Goal: Task Accomplishment & Management: Manage account settings

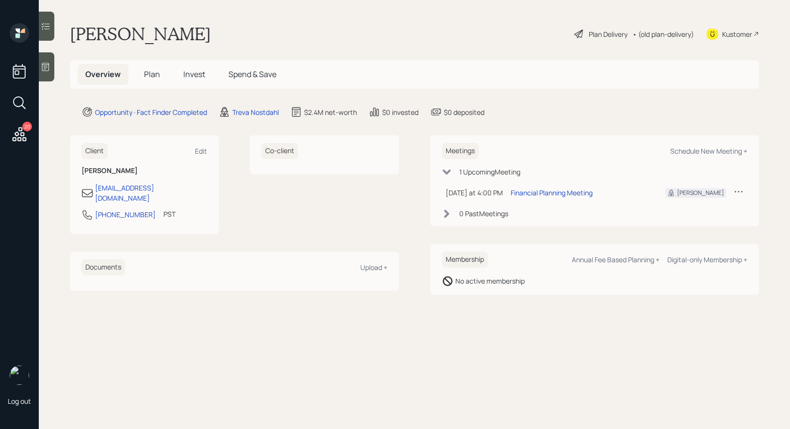
click at [573, 30] on icon at bounding box center [579, 34] width 12 height 12
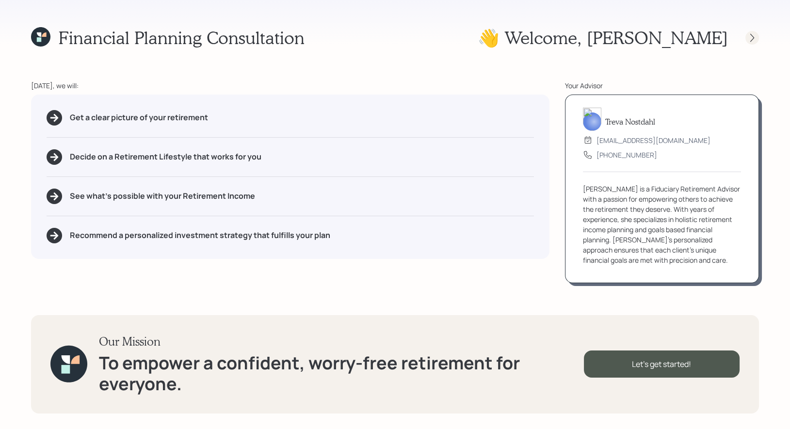
click at [752, 38] on icon at bounding box center [752, 37] width 4 height 8
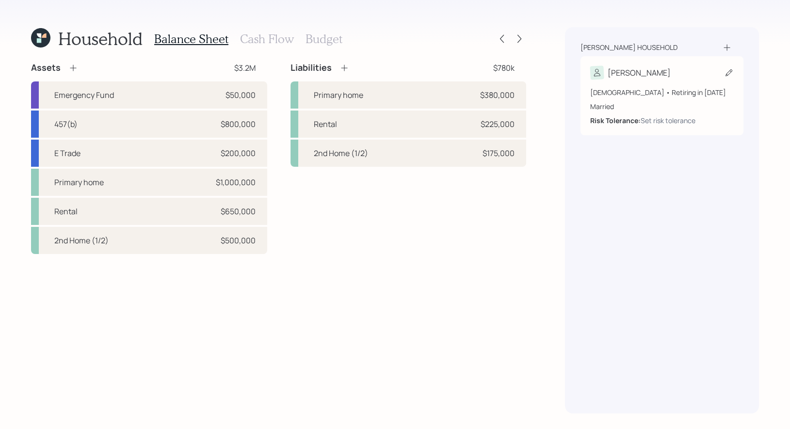
click at [730, 70] on icon at bounding box center [729, 73] width 10 height 10
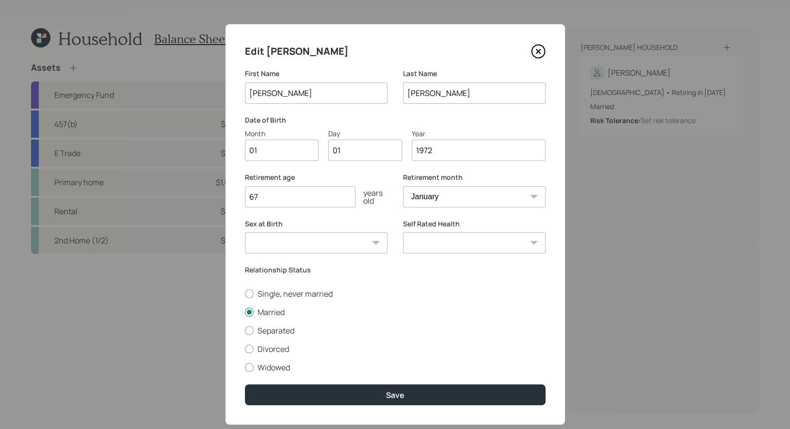
click at [273, 152] on input "01" at bounding box center [282, 150] width 74 height 21
click at [358, 148] on input "01" at bounding box center [365, 150] width 74 height 21
type input "0"
type input "28"
click at [300, 202] on input "67" at bounding box center [300, 196] width 111 height 21
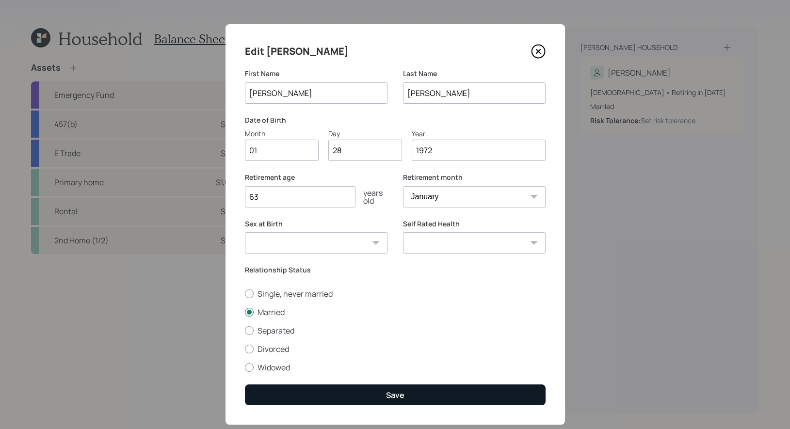
type input "63"
click at [372, 397] on button "Save" at bounding box center [395, 394] width 301 height 21
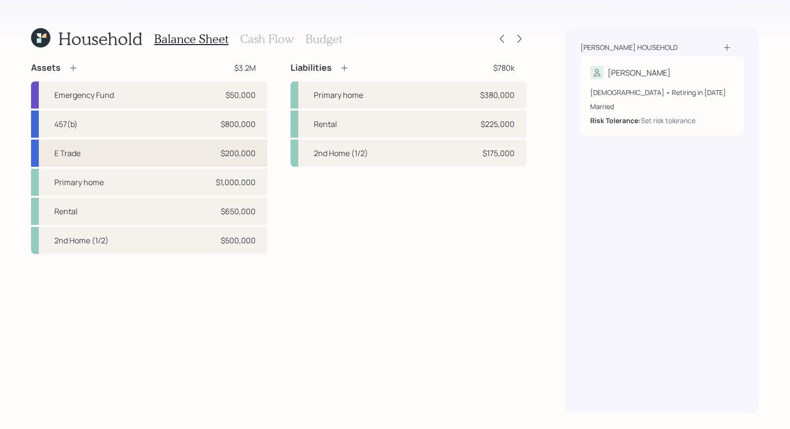
click at [140, 151] on div "E Trade $200,000" at bounding box center [149, 153] width 236 height 27
select select "taxable"
select select "balanced"
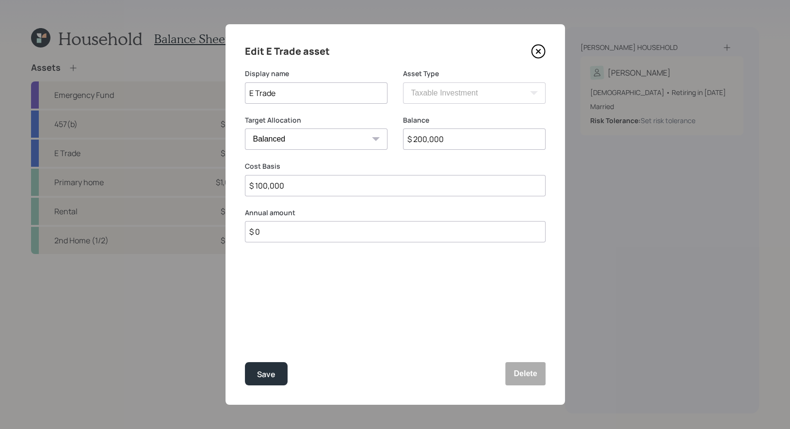
click at [306, 189] on input "$ 100,000" at bounding box center [395, 185] width 301 height 21
type input "$ 170,000"
click at [270, 366] on button "Save" at bounding box center [266, 373] width 43 height 23
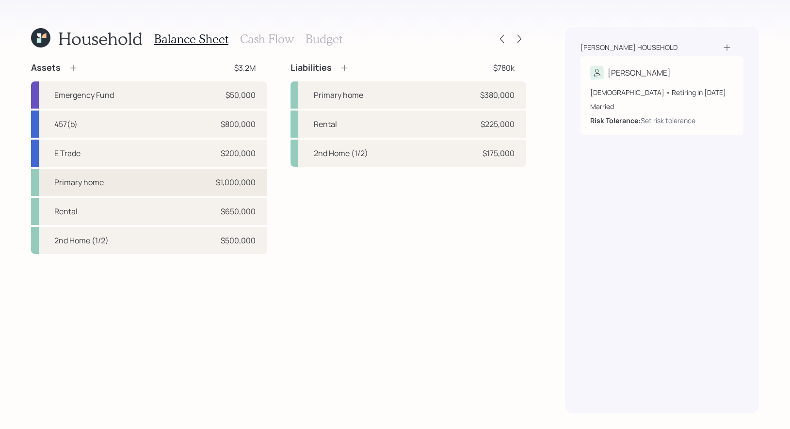
click at [161, 185] on div "Primary home $1,000,000" at bounding box center [149, 182] width 236 height 27
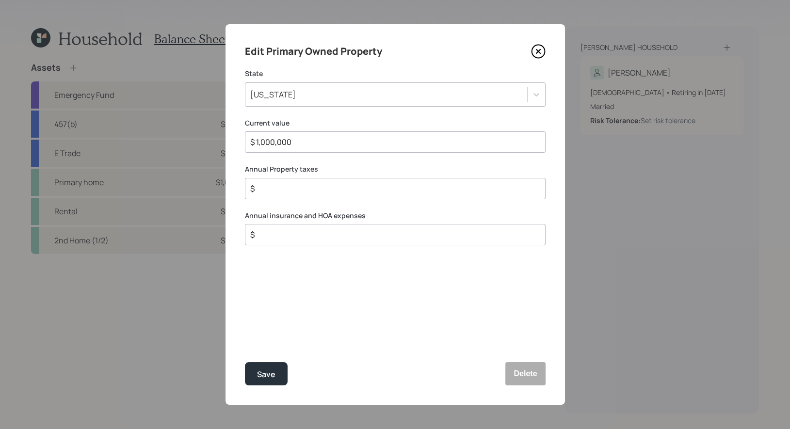
click at [266, 192] on input "$" at bounding box center [391, 189] width 284 height 12
type input "$ 9,000"
click at [269, 235] on input "$" at bounding box center [391, 235] width 284 height 12
type input "$ 3,000"
click at [267, 371] on div "Save" at bounding box center [266, 374] width 18 height 13
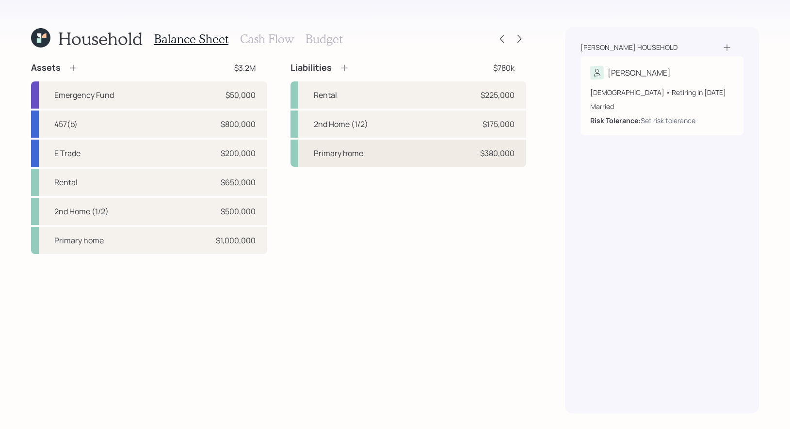
click at [381, 157] on div "Primary home $380,000" at bounding box center [408, 153] width 236 height 27
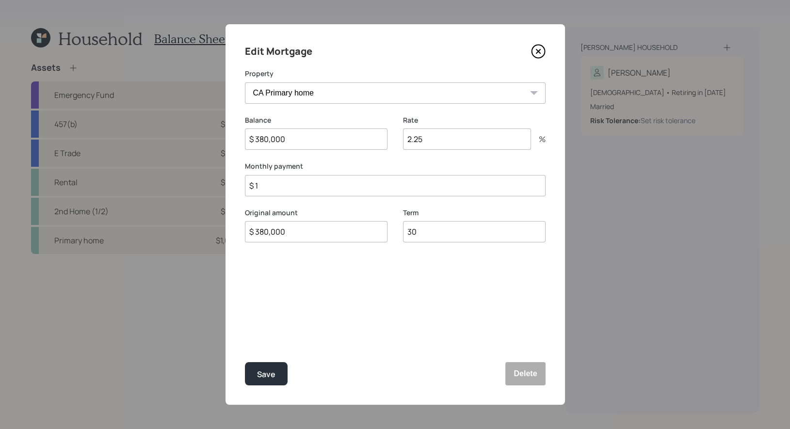
click at [294, 140] on input "$ 380,000" at bounding box center [316, 138] width 143 height 21
click at [296, 185] on input "$ 1" at bounding box center [395, 185] width 301 height 21
type input "$ 2,708"
click at [274, 374] on div "Save" at bounding box center [266, 374] width 18 height 13
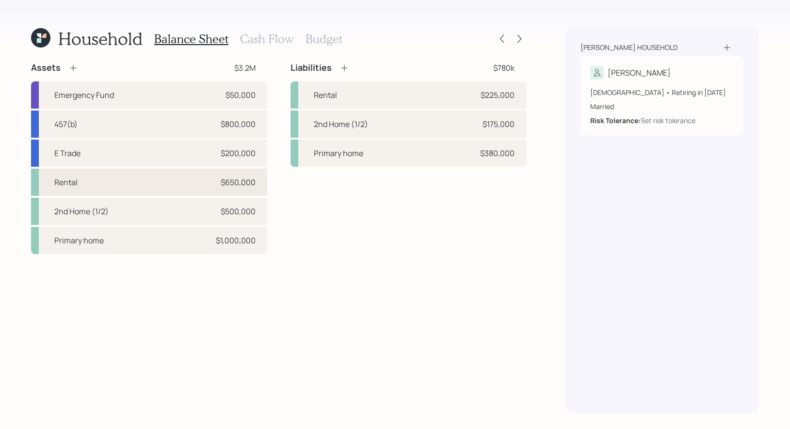
click at [164, 181] on div "Rental $650,000" at bounding box center [149, 182] width 236 height 27
select select "rental_property"
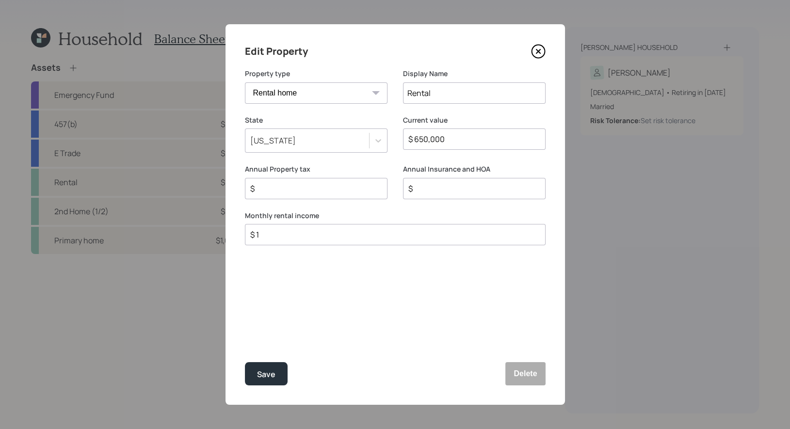
click at [296, 190] on input "$" at bounding box center [312, 189] width 126 height 12
type input "$ 2,500"
click at [465, 191] on input "$" at bounding box center [470, 189] width 126 height 12
type input "$ 2,840"
click at [327, 238] on input "$ 1" at bounding box center [391, 235] width 284 height 12
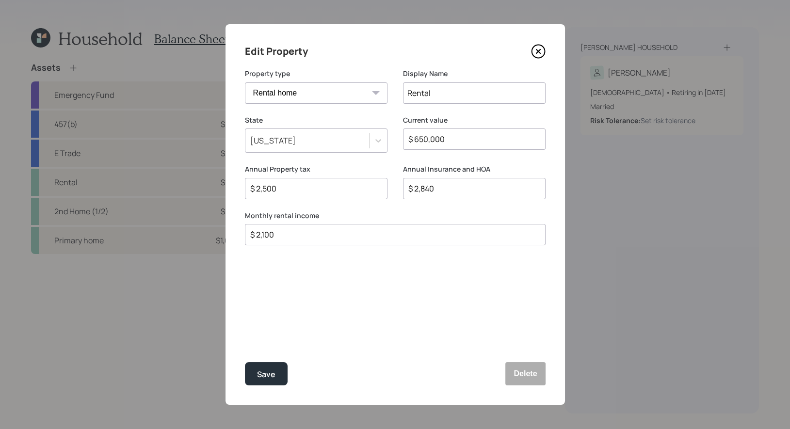
type input "$ 2,100"
click at [453, 192] on input "$ 2,840" at bounding box center [470, 189] width 126 height 12
type input "$ 4,856"
click at [273, 367] on button "Save" at bounding box center [266, 373] width 43 height 23
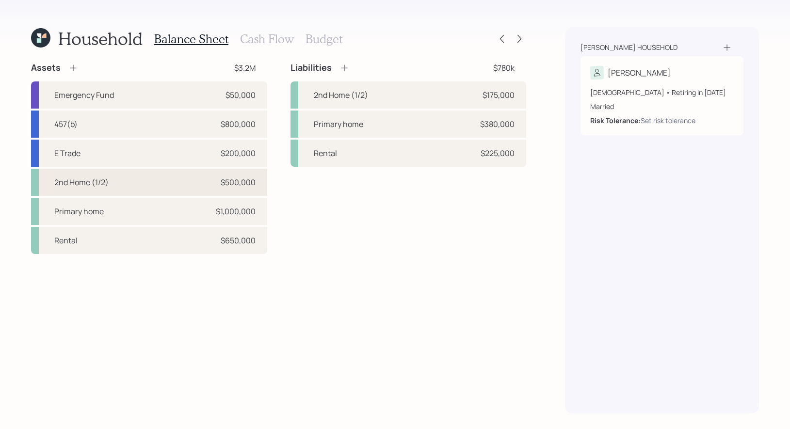
click at [120, 181] on div "2nd Home (1/2) $500,000" at bounding box center [149, 182] width 236 height 27
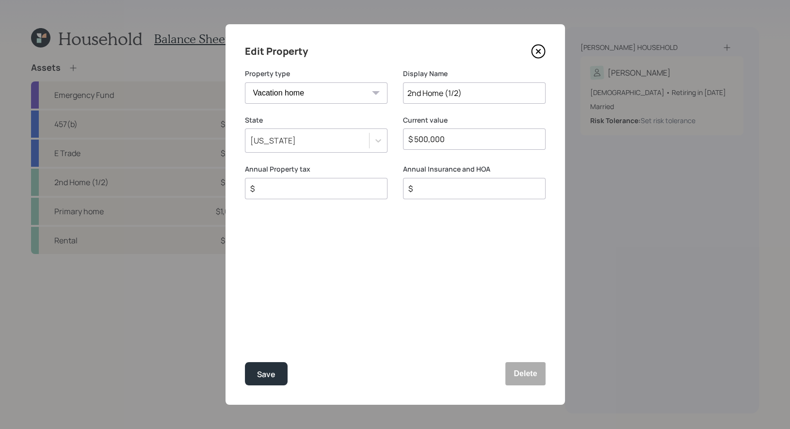
click at [287, 190] on input "$" at bounding box center [312, 189] width 126 height 12
type input "$ 4,500"
click at [475, 193] on input "$" at bounding box center [470, 189] width 126 height 12
type input "$ 2,500"
click at [257, 301] on div "Edit Property Property type Vacation home Rental home Display Name 2nd Home (1/…" at bounding box center [394, 214] width 339 height 380
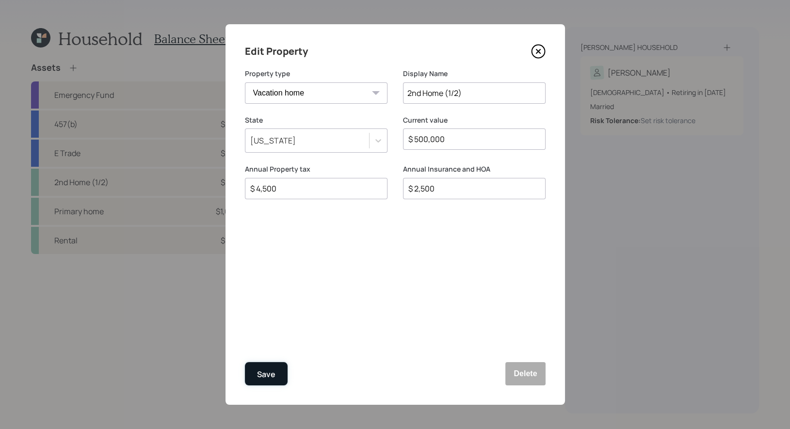
click at [269, 377] on div "Save" at bounding box center [266, 374] width 18 height 13
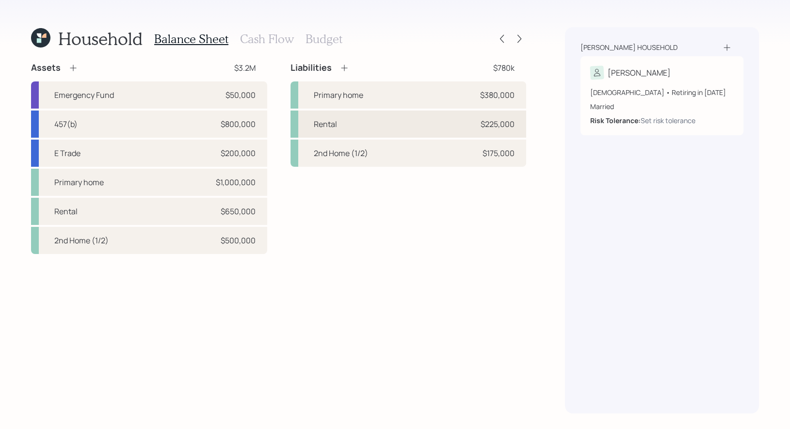
click at [393, 126] on div "Rental $225,000" at bounding box center [408, 124] width 236 height 27
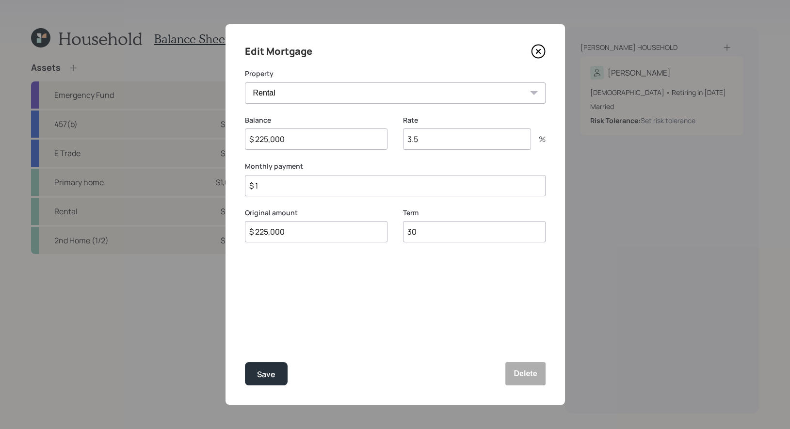
click at [264, 189] on input "$ 1" at bounding box center [395, 185] width 301 height 21
type input "$ 2,166"
click at [265, 371] on div "Save" at bounding box center [266, 374] width 18 height 13
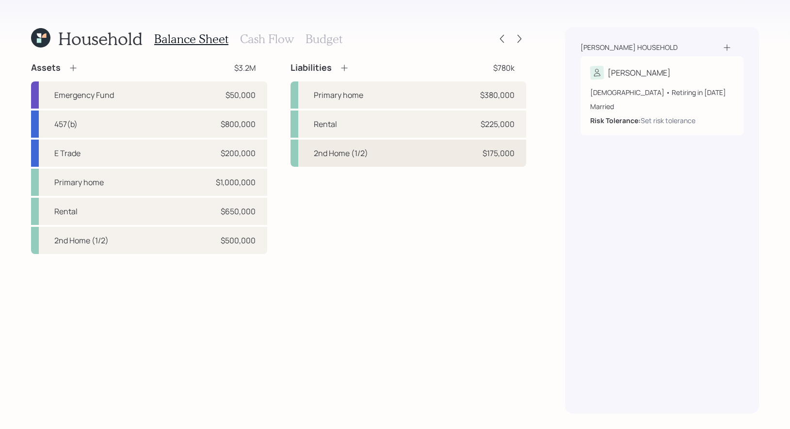
click at [358, 152] on div "2nd Home (1/2)" at bounding box center [341, 153] width 54 height 12
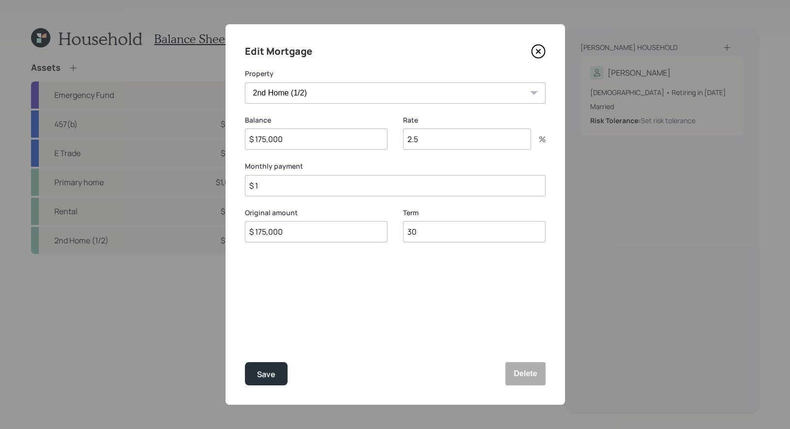
click at [292, 186] on input "$ 1" at bounding box center [395, 185] width 301 height 21
click at [321, 190] on input "$ 1" at bounding box center [395, 185] width 301 height 21
type input "$ 2,708"
click at [265, 375] on div "Save" at bounding box center [266, 374] width 18 height 13
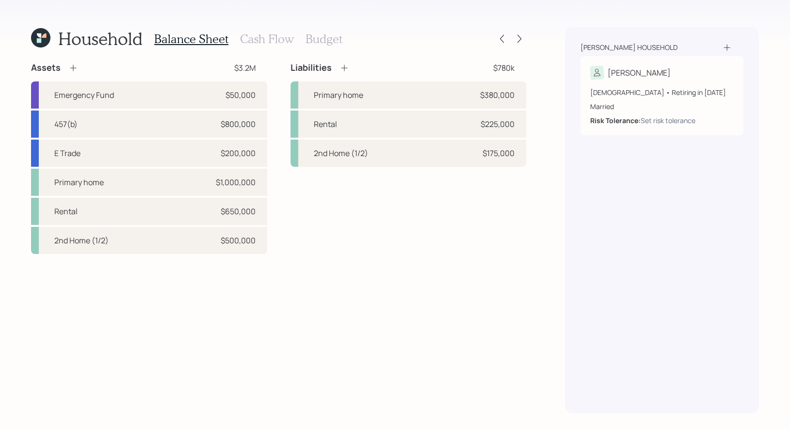
click at [274, 40] on h3 "Cash Flow" at bounding box center [267, 39] width 54 height 14
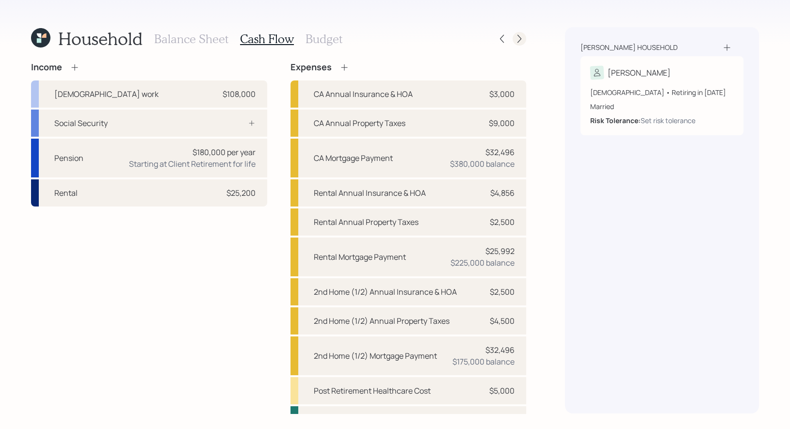
click at [522, 38] on icon at bounding box center [519, 39] width 10 height 10
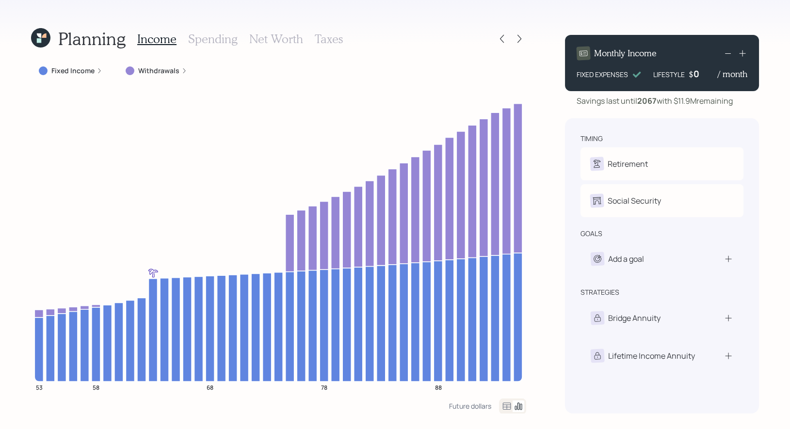
click at [211, 39] on h3 "Spending" at bounding box center [212, 39] width 49 height 14
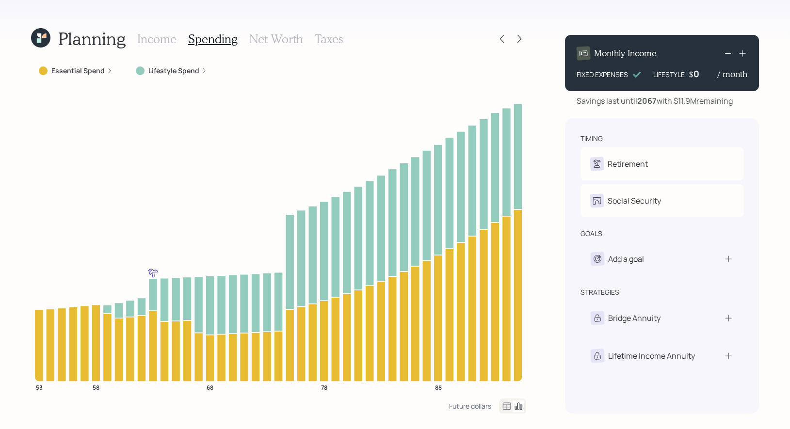
click at [504, 407] on icon at bounding box center [507, 406] width 12 height 12
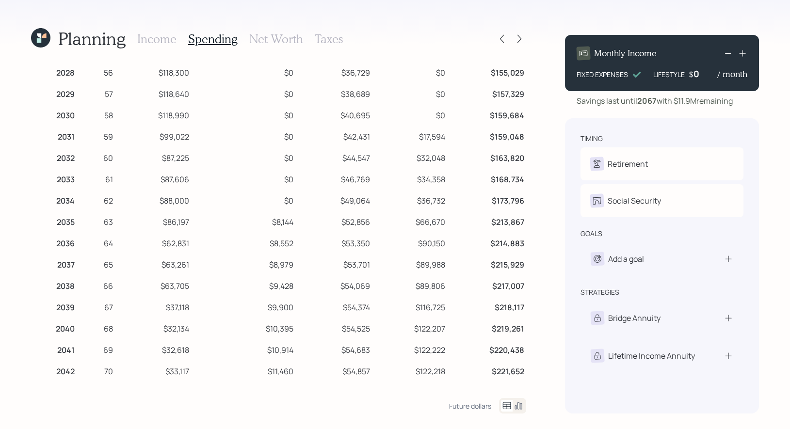
scroll to position [115, 0]
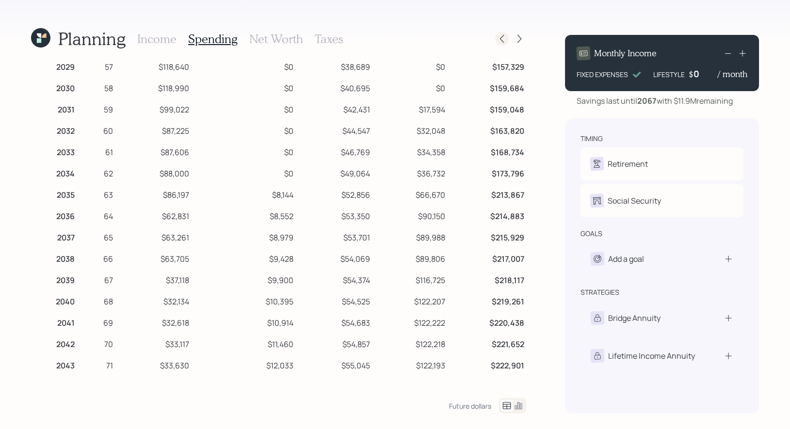
click at [499, 42] on icon at bounding box center [502, 39] width 10 height 10
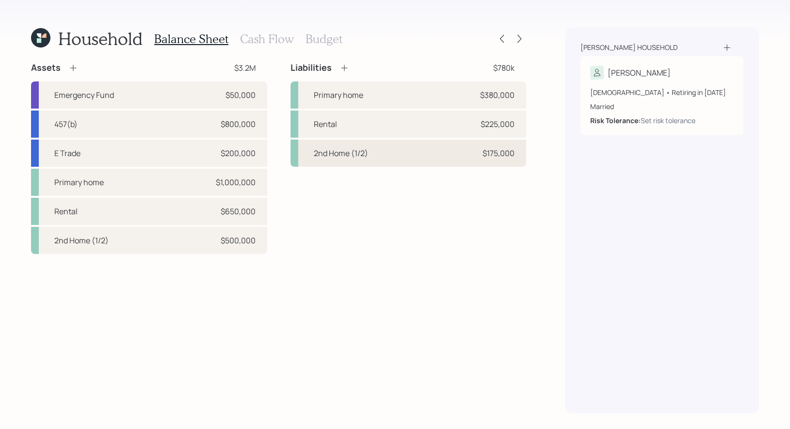
click at [352, 151] on div "2nd Home (1/2)" at bounding box center [341, 153] width 54 height 12
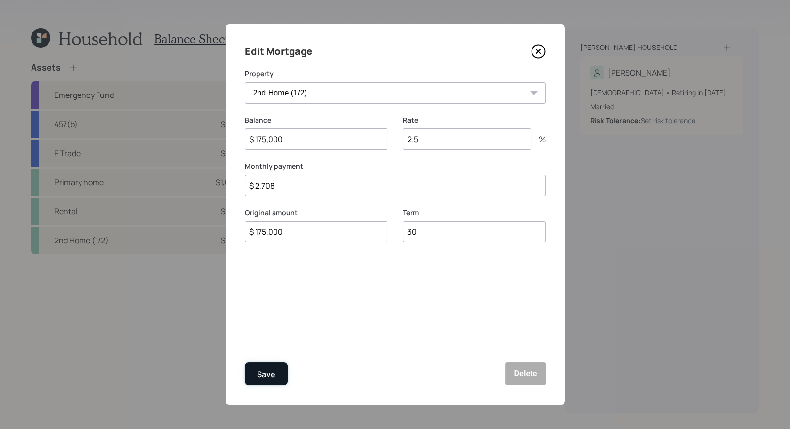
click at [278, 371] on button "Save" at bounding box center [266, 373] width 43 height 23
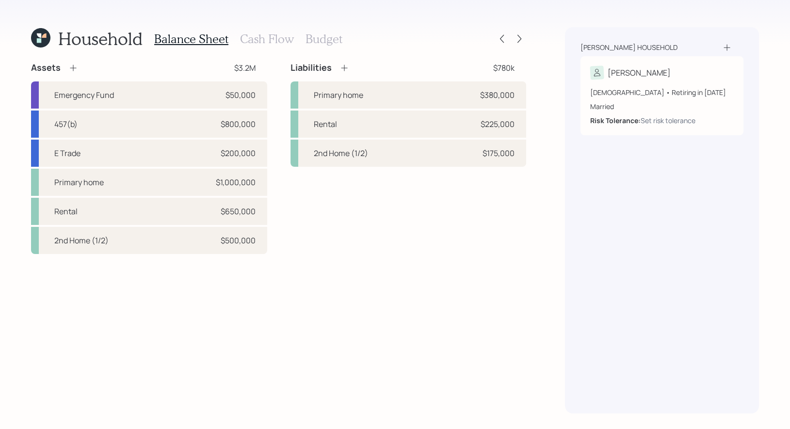
click at [256, 39] on h3 "Cash Flow" at bounding box center [267, 39] width 54 height 14
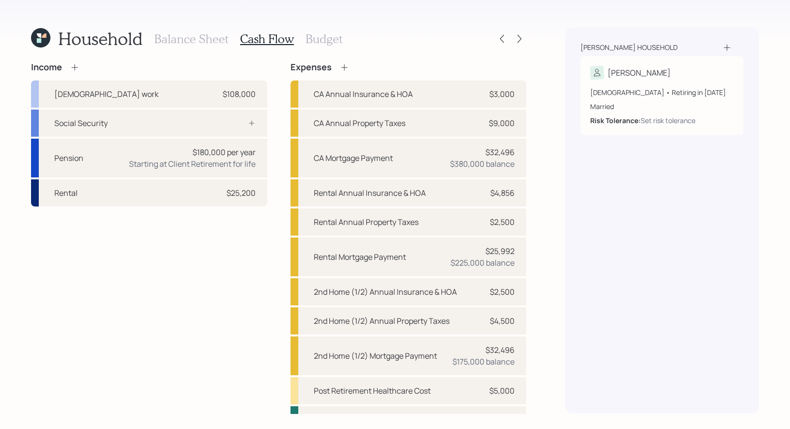
click at [73, 68] on icon at bounding box center [75, 68] width 10 height 10
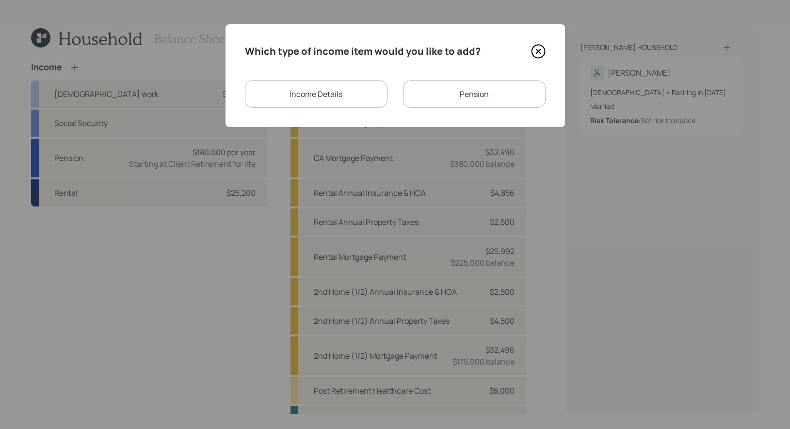
click at [369, 95] on div "Income Details" at bounding box center [316, 93] width 143 height 27
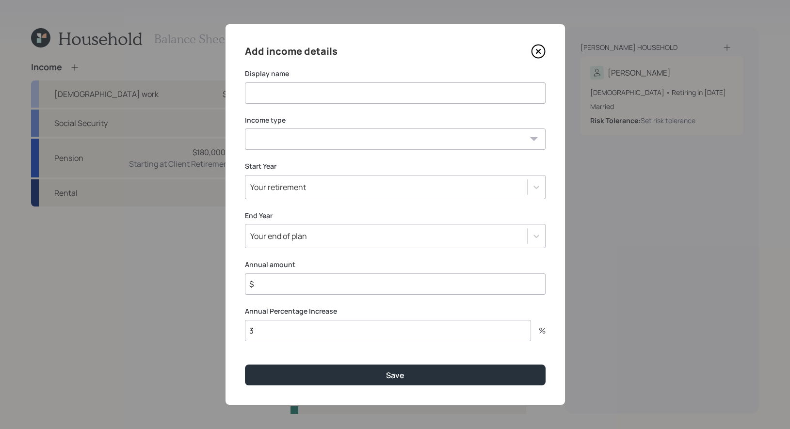
click at [331, 93] on input at bounding box center [395, 92] width 301 height 21
type input "Subsidy from Wife"
click at [326, 142] on select "Full-time work Part-time work Self employment Other" at bounding box center [395, 138] width 301 height 21
select select "other"
click at [245, 128] on select "Full-time work Part-time work Self employment Other" at bounding box center [395, 138] width 301 height 21
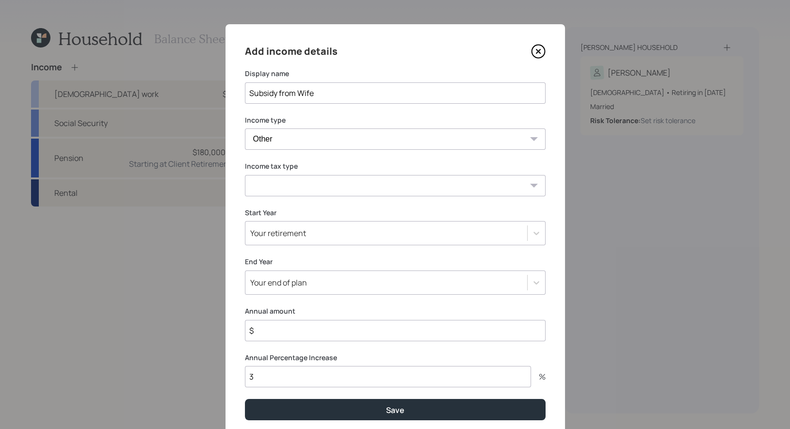
click at [343, 185] on select "Tax-free Earned Self Employment Alimony Royalties Pension / Annuity Interest Di…" at bounding box center [395, 185] width 301 height 21
select select "tax_free"
click at [245, 175] on select "Tax-free Earned Self Employment Alimony Royalties Pension / Annuity Interest Di…" at bounding box center [395, 185] width 301 height 21
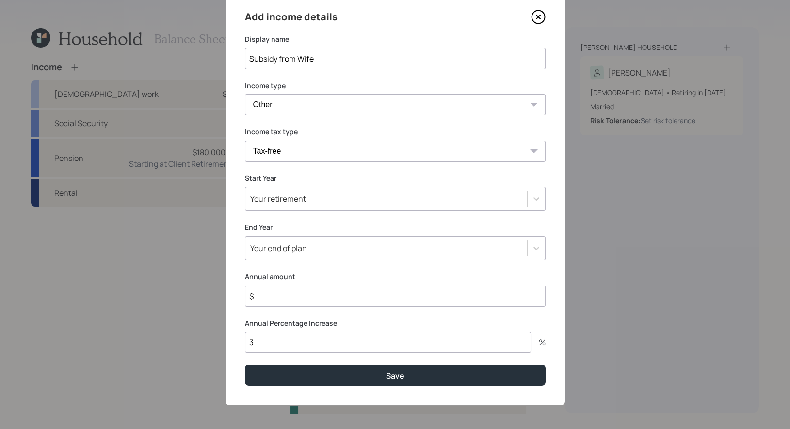
click at [273, 295] on input "$" at bounding box center [395, 295] width 301 height 21
type input "$ 12,600"
click at [319, 204] on div "Your retirement" at bounding box center [386, 198] width 282 height 16
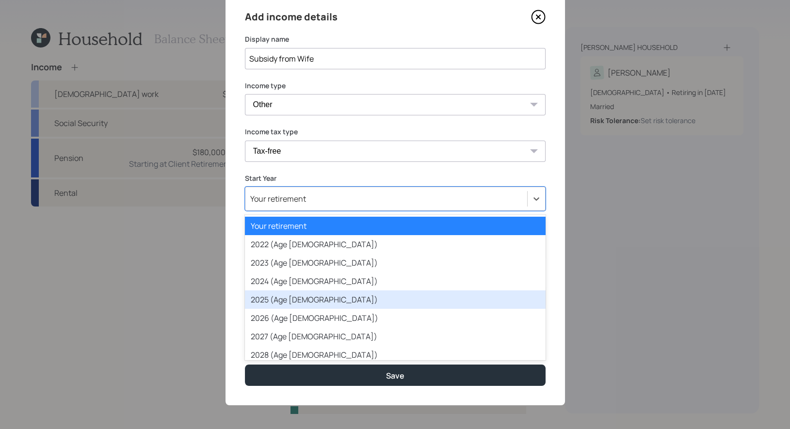
click at [316, 296] on div "2025 (Age [DEMOGRAPHIC_DATA])" at bounding box center [395, 299] width 301 height 18
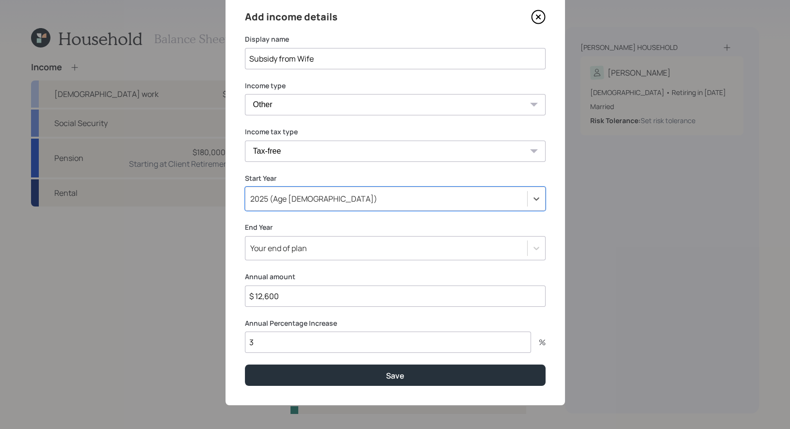
click at [314, 246] on div "Your end of plan" at bounding box center [386, 248] width 282 height 16
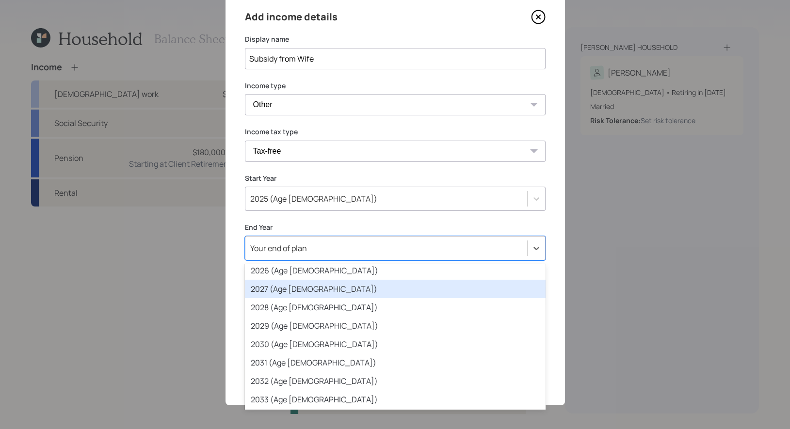
scroll to position [120, 0]
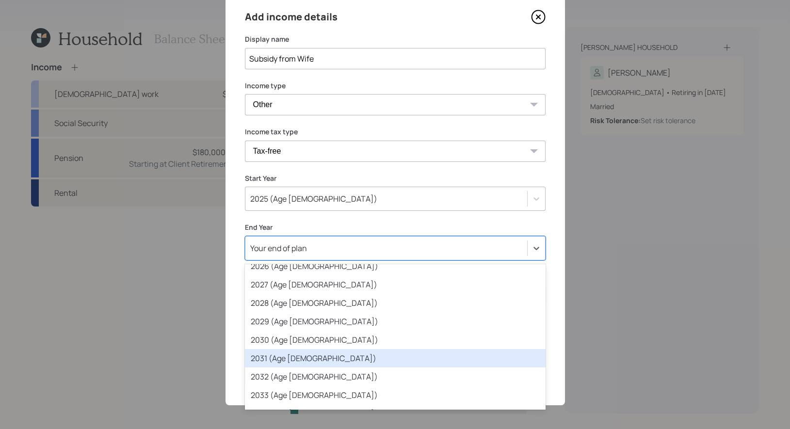
click at [311, 355] on div "2031 (Age [DEMOGRAPHIC_DATA])" at bounding box center [395, 358] width 301 height 18
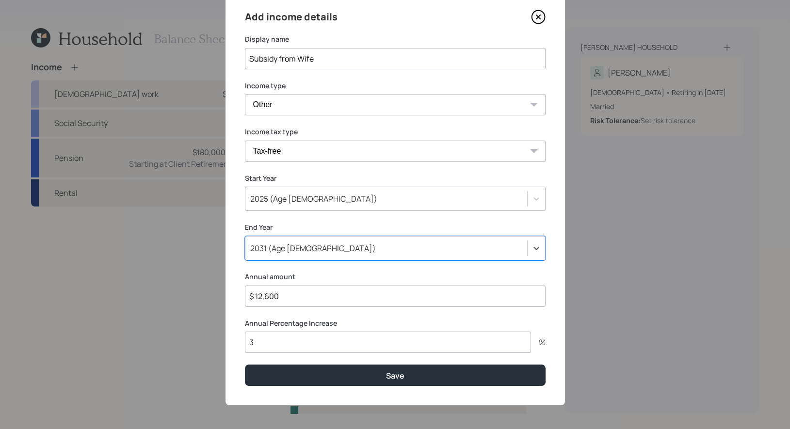
click at [301, 344] on input "3" at bounding box center [388, 342] width 286 height 21
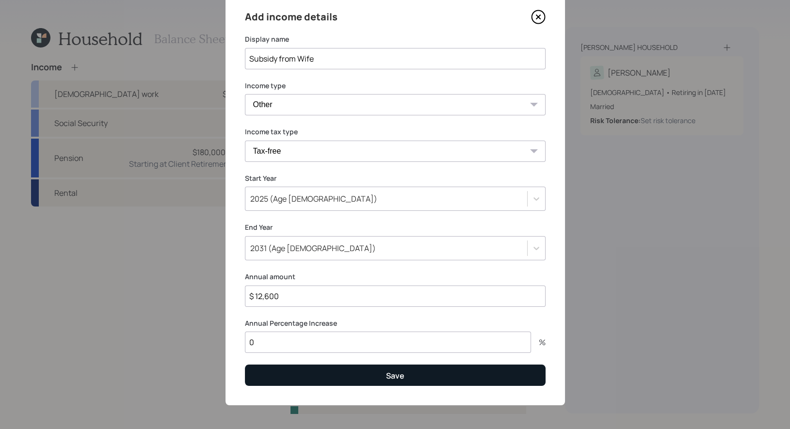
type input "0"
click at [343, 375] on button "Save" at bounding box center [395, 374] width 301 height 21
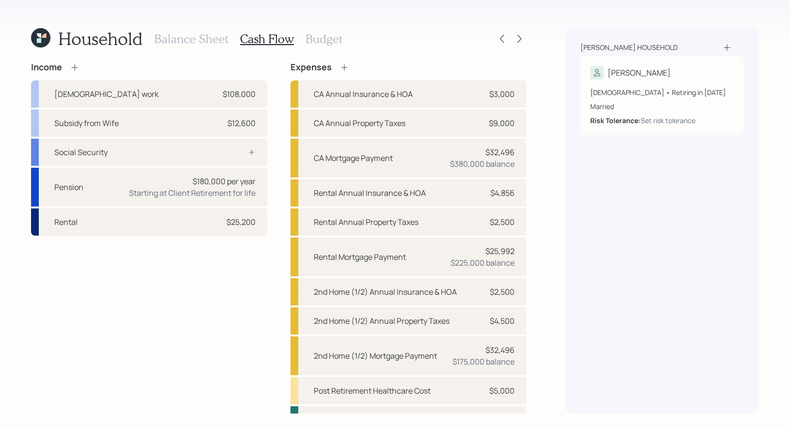
click at [183, 45] on h3 "Balance Sheet" at bounding box center [191, 39] width 74 height 14
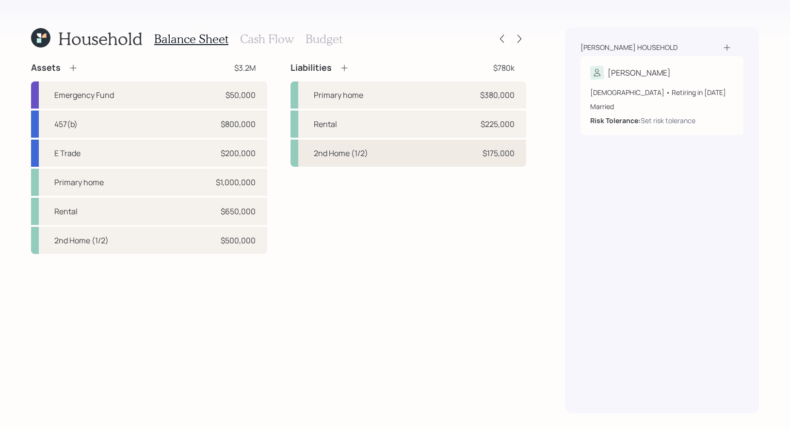
click at [329, 152] on div "2nd Home (1/2)" at bounding box center [341, 153] width 54 height 12
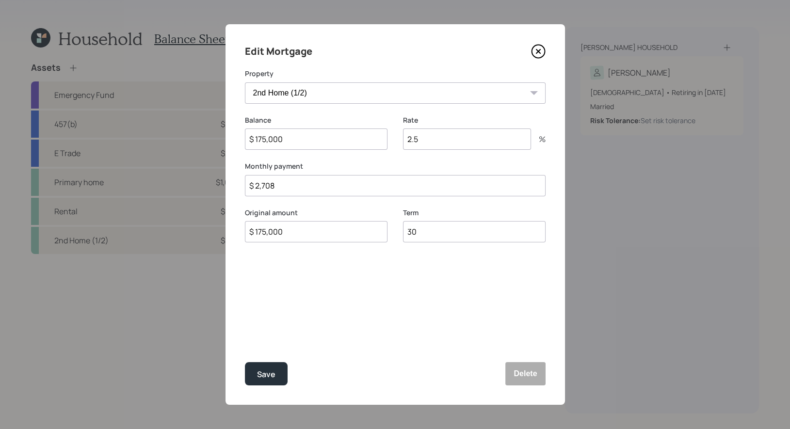
click at [283, 189] on input "$ 2,708" at bounding box center [395, 185] width 301 height 21
type input "$ 2,100"
click at [262, 378] on div "Save" at bounding box center [266, 374] width 18 height 13
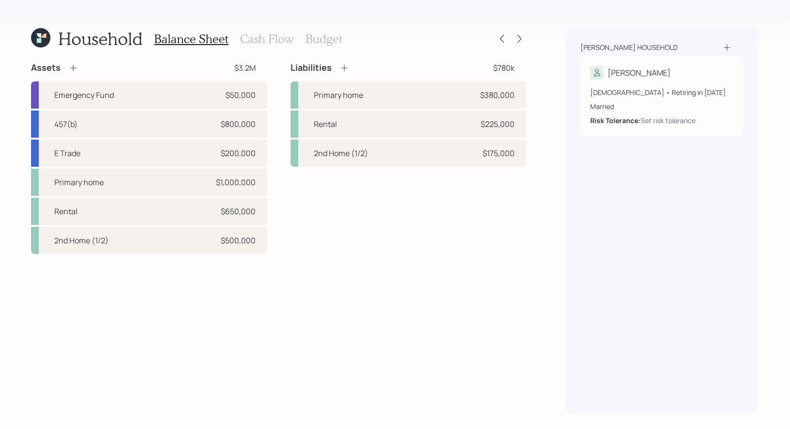
click at [257, 36] on h3 "Cash Flow" at bounding box center [267, 39] width 54 height 14
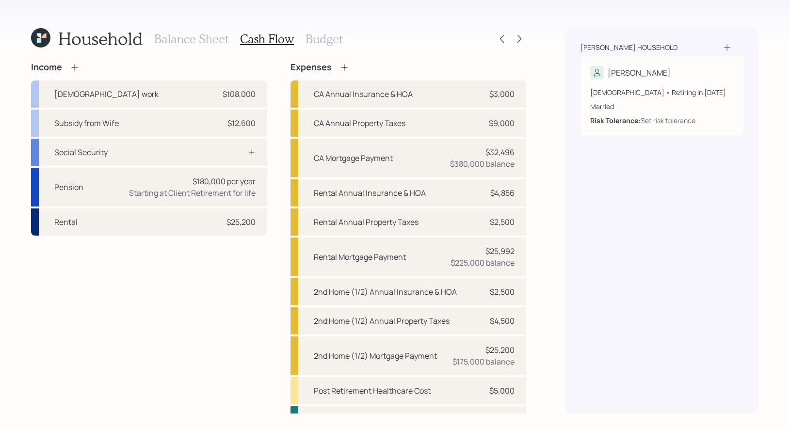
click at [73, 67] on icon at bounding box center [75, 68] width 10 height 10
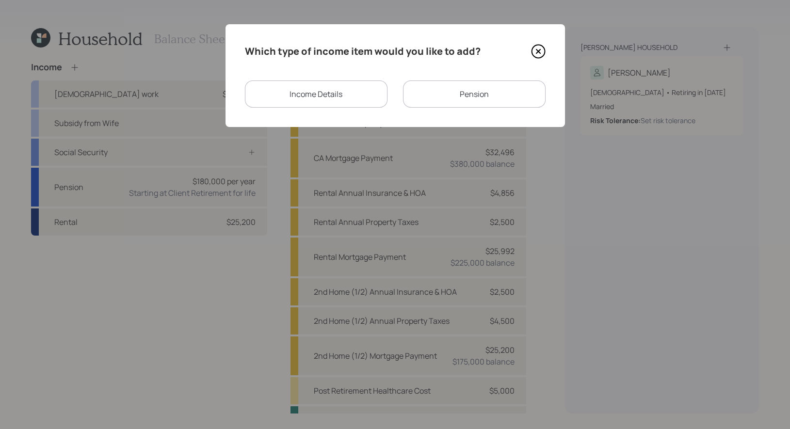
click at [345, 94] on div "Income Details" at bounding box center [316, 93] width 143 height 27
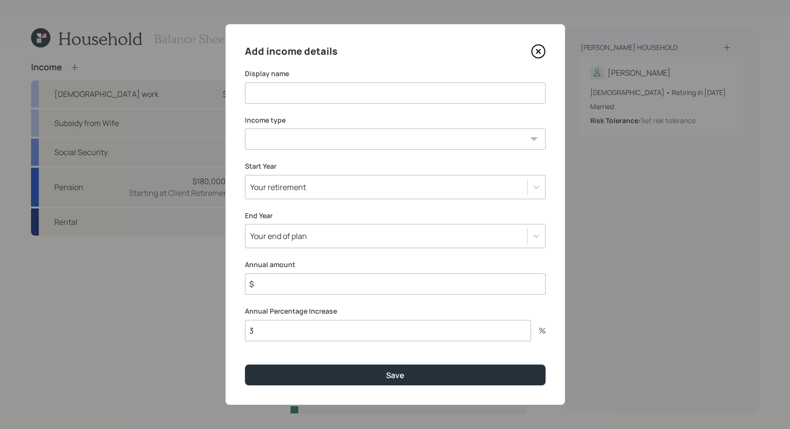
click at [340, 94] on input at bounding box center [395, 92] width 301 height 21
type input "2025"
click at [379, 137] on select "Full-time work Part-time work Self employment Other" at bounding box center [395, 138] width 301 height 21
click at [245, 128] on select "Full-time work Part-time work Self employment Other" at bounding box center [395, 138] width 301 height 21
click at [365, 143] on select "Full-time work Part-time work Self employment Other" at bounding box center [395, 138] width 301 height 21
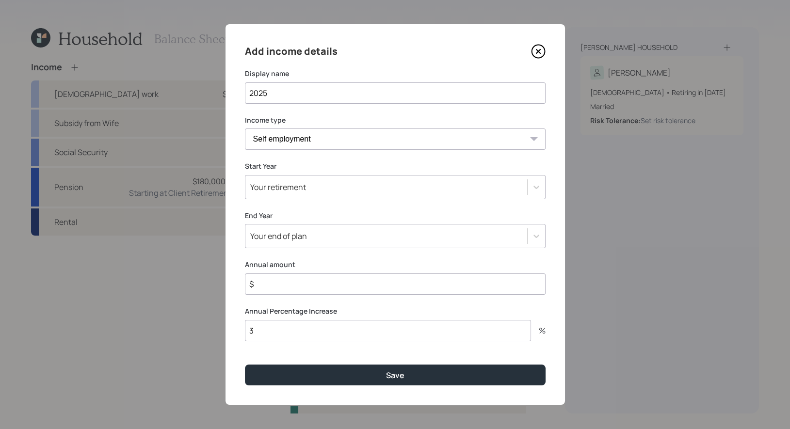
select select "part_time"
click at [245, 128] on select "Full-time work Part-time work Self employment Other" at bounding box center [395, 138] width 301 height 21
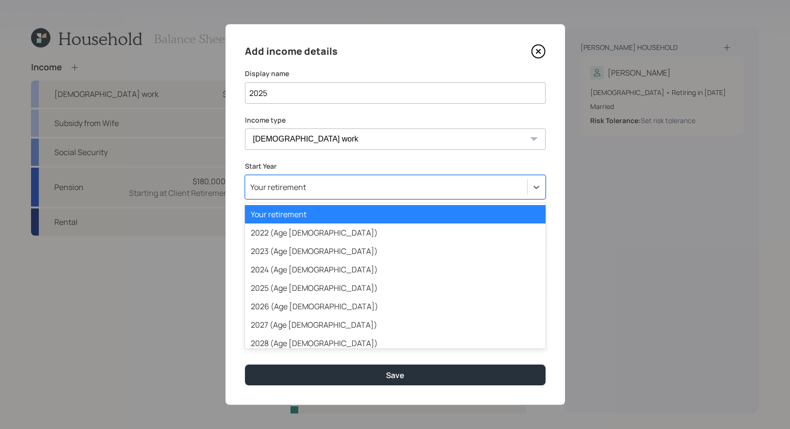
click at [354, 188] on div "Your retirement" at bounding box center [386, 187] width 282 height 16
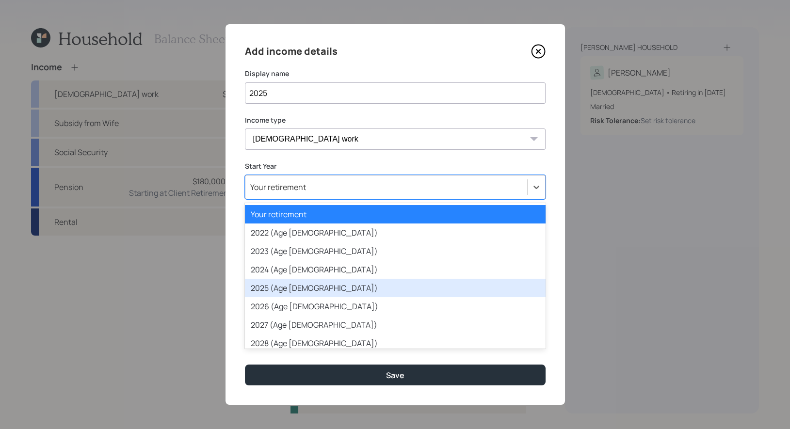
click at [348, 293] on div "2025 (Age [DEMOGRAPHIC_DATA])" at bounding box center [395, 288] width 301 height 18
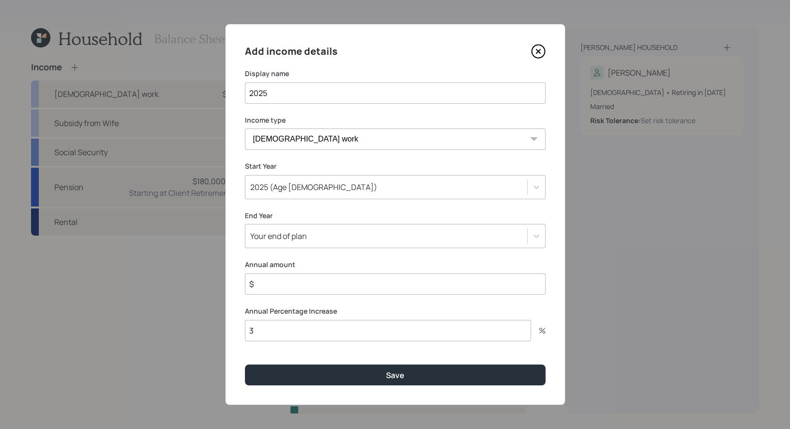
click at [361, 291] on input "$" at bounding box center [395, 283] width 301 height 21
type input "$ 34,500"
click at [332, 333] on input "3" at bounding box center [388, 330] width 286 height 21
type input "0"
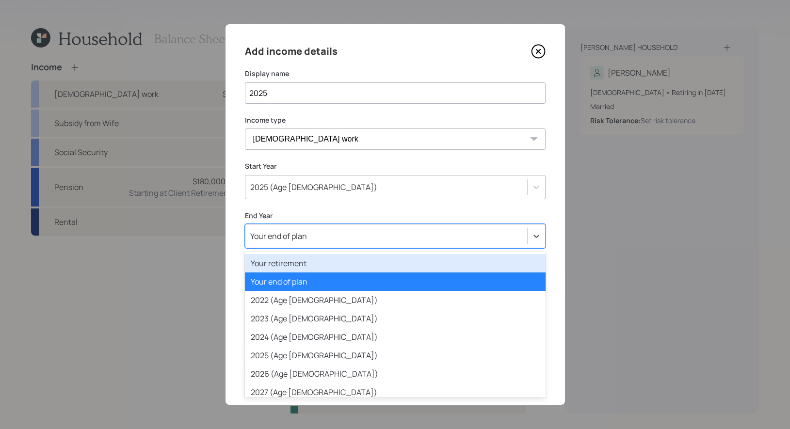
click at [318, 239] on div "Your end of plan" at bounding box center [386, 236] width 282 height 16
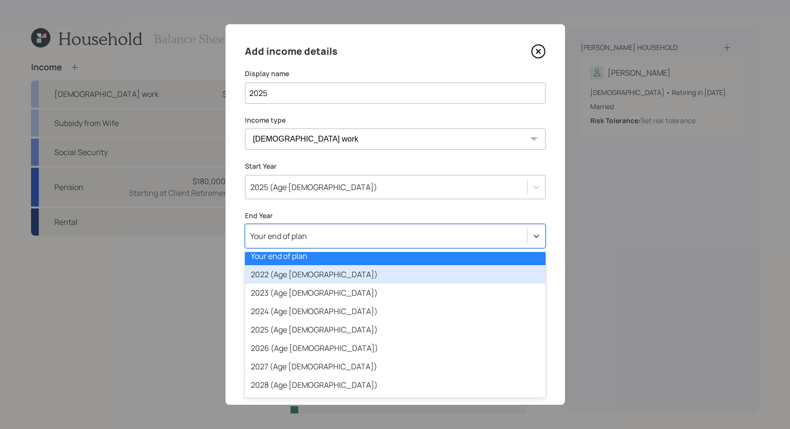
scroll to position [30, 0]
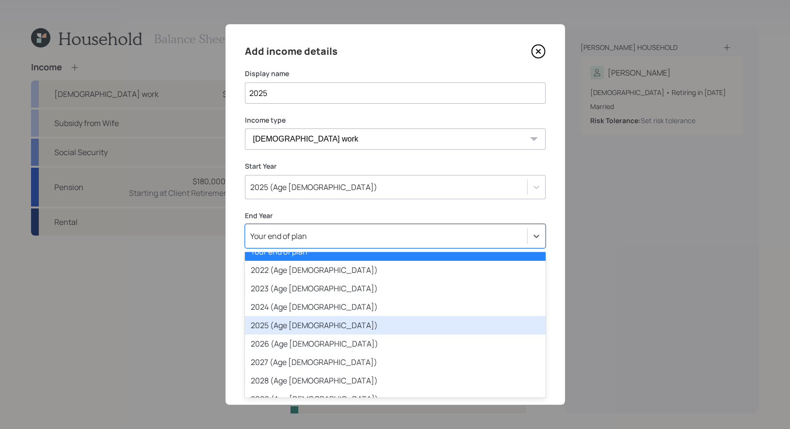
click at [321, 326] on div "2025 (Age [DEMOGRAPHIC_DATA])" at bounding box center [395, 325] width 301 height 18
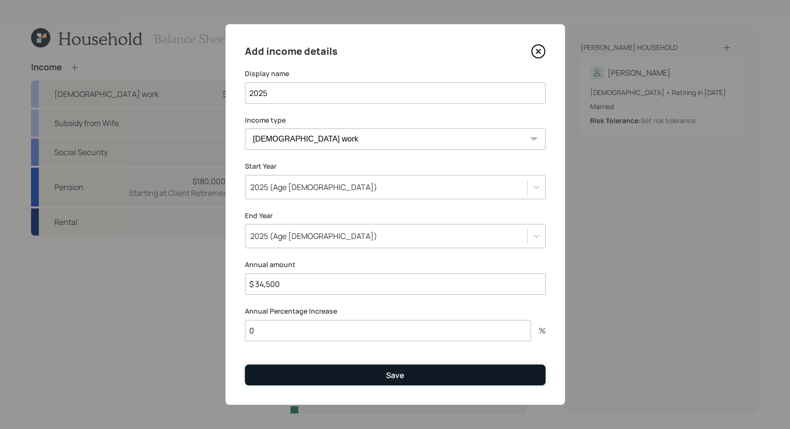
click at [316, 374] on button "Save" at bounding box center [395, 374] width 301 height 21
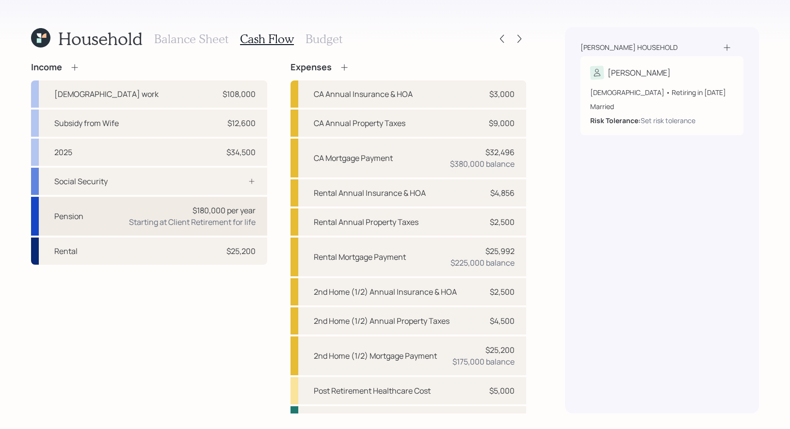
click at [151, 218] on div "Starting at Client Retirement for life" at bounding box center [192, 222] width 127 height 12
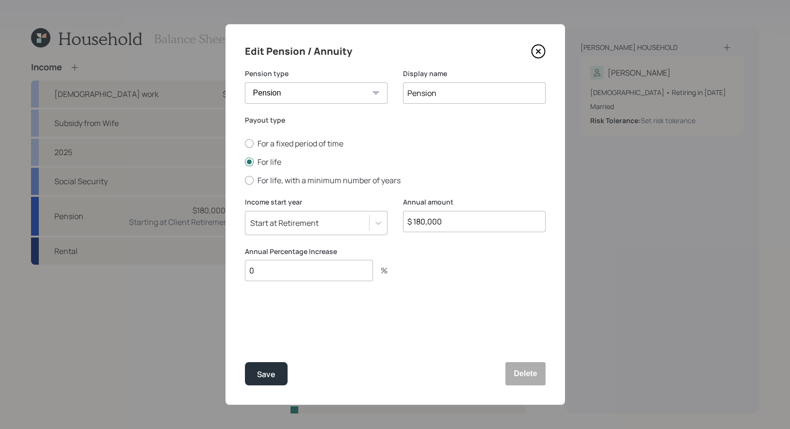
click at [314, 225] on div "Start at Retirement" at bounding box center [284, 223] width 68 height 11
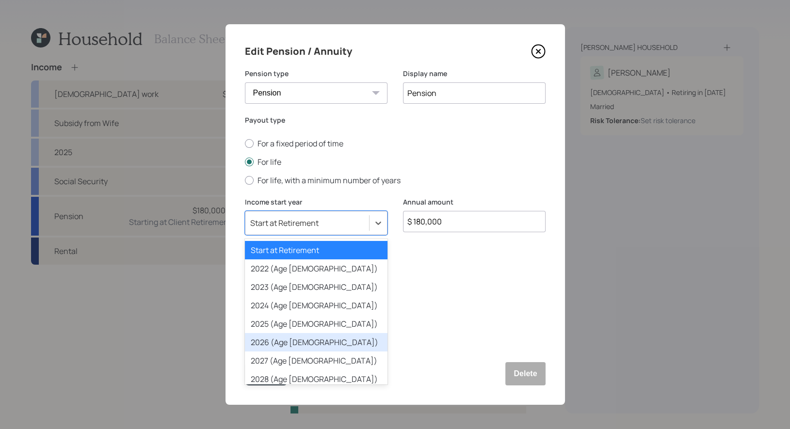
click at [308, 344] on div "2026 (Age [DEMOGRAPHIC_DATA])" at bounding box center [316, 342] width 143 height 18
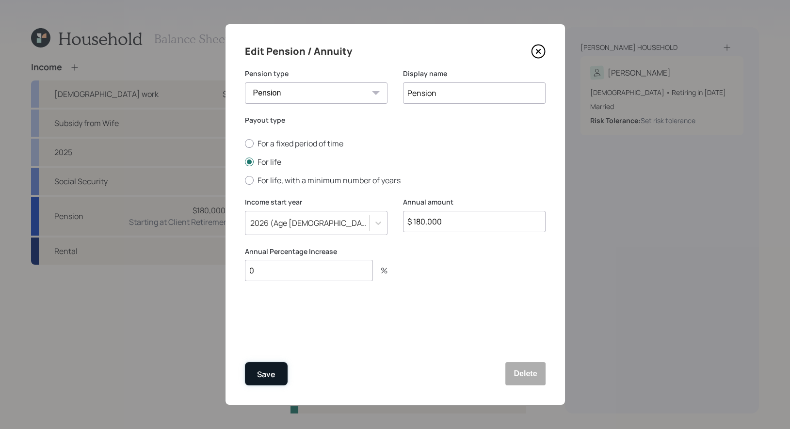
click at [266, 373] on div "Save" at bounding box center [266, 374] width 18 height 13
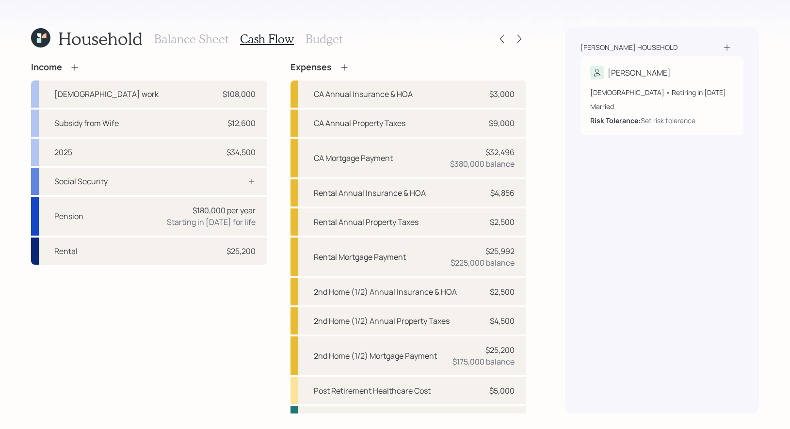
click at [75, 63] on icon at bounding box center [75, 68] width 10 height 10
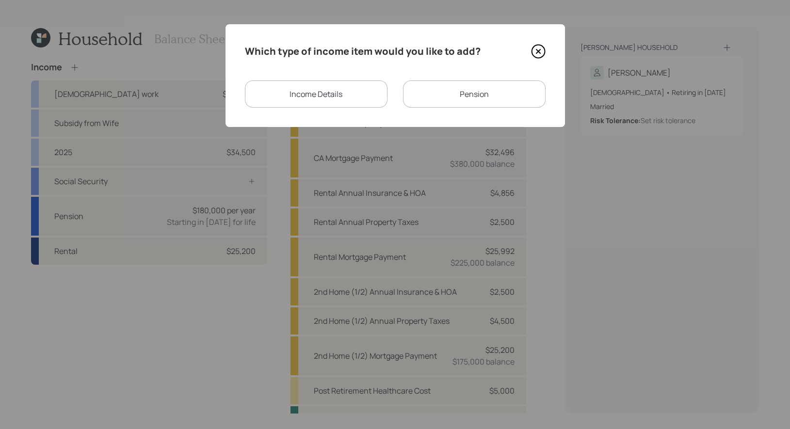
click at [273, 95] on div "Income Details" at bounding box center [316, 93] width 143 height 27
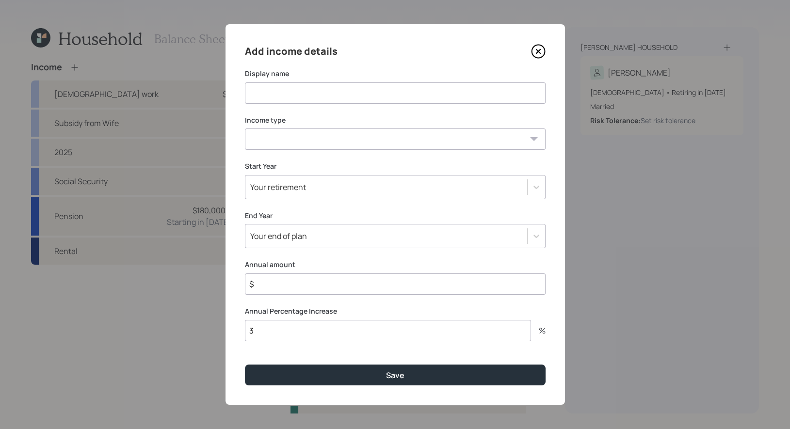
click at [316, 92] on input at bounding box center [395, 92] width 301 height 21
type input "2025"
click at [344, 143] on select "Full-time work Part-time work Self employment Other" at bounding box center [395, 138] width 301 height 21
select select "part_time"
click at [245, 128] on select "Full-time work Part-time work Self employment Other" at bounding box center [395, 138] width 301 height 21
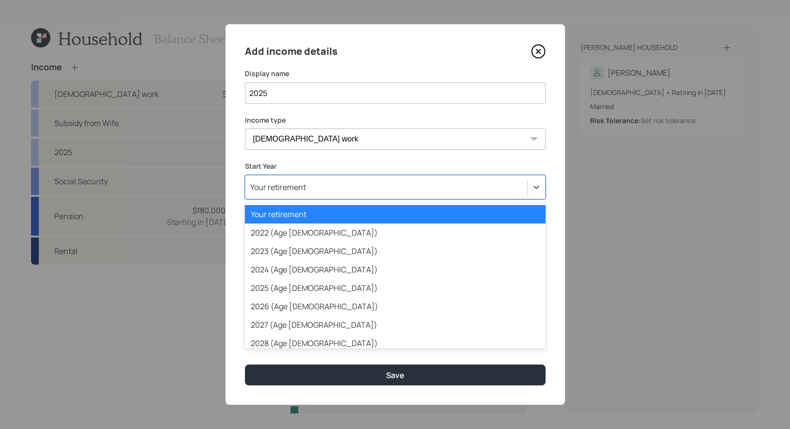
click at [327, 188] on div "Your retirement" at bounding box center [386, 187] width 282 height 16
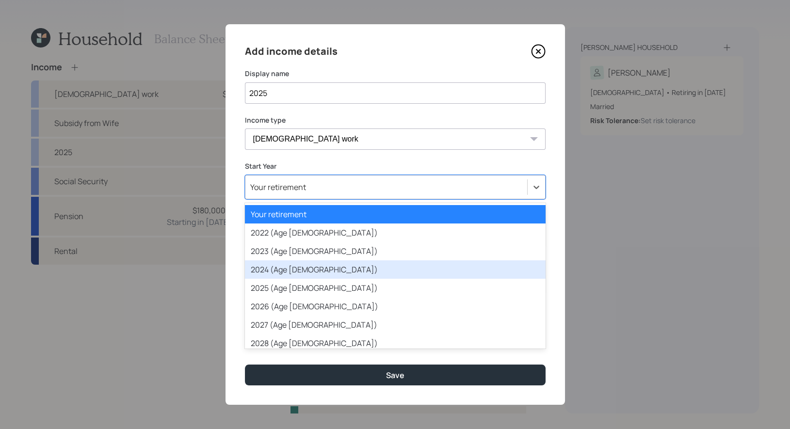
scroll to position [4, 0]
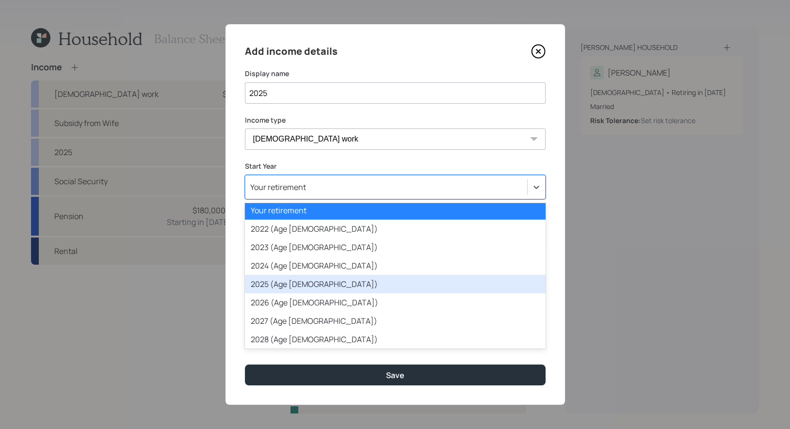
click at [315, 289] on div "2025 (Age [DEMOGRAPHIC_DATA])" at bounding box center [395, 284] width 301 height 18
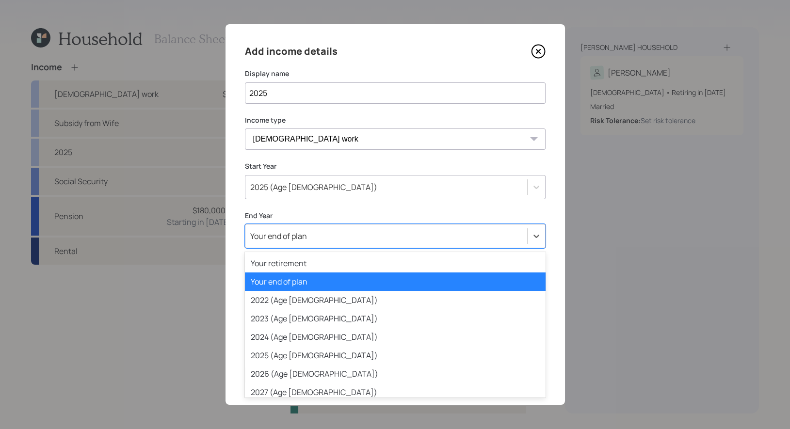
click at [331, 237] on div "Your end of plan" at bounding box center [386, 236] width 282 height 16
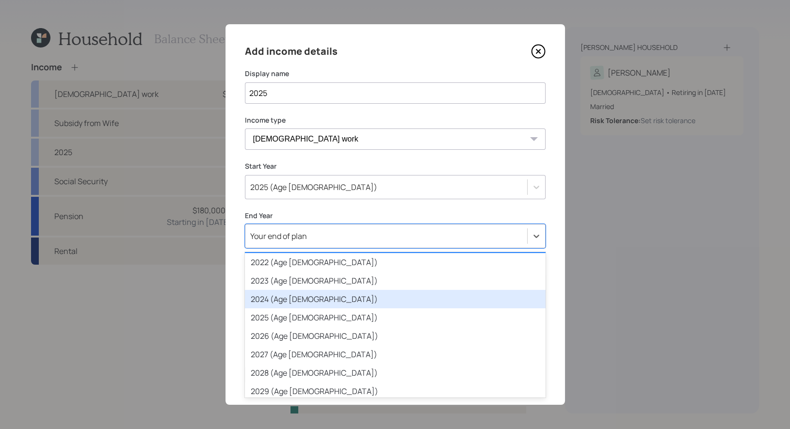
scroll to position [41, 0]
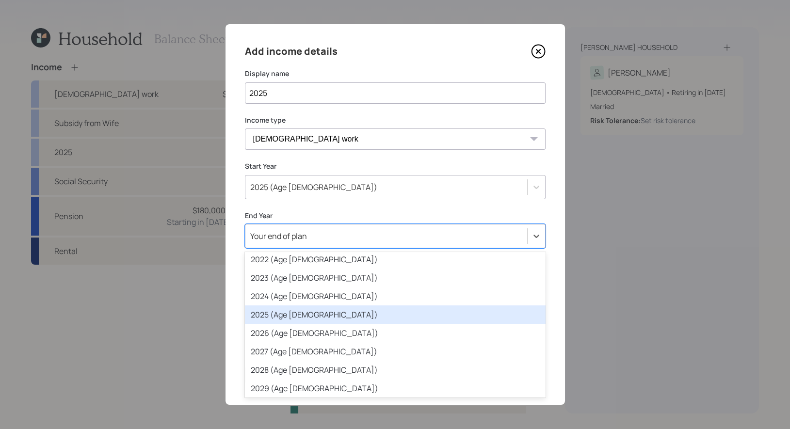
click at [328, 319] on div "2025 (Age [DEMOGRAPHIC_DATA])" at bounding box center [395, 314] width 301 height 18
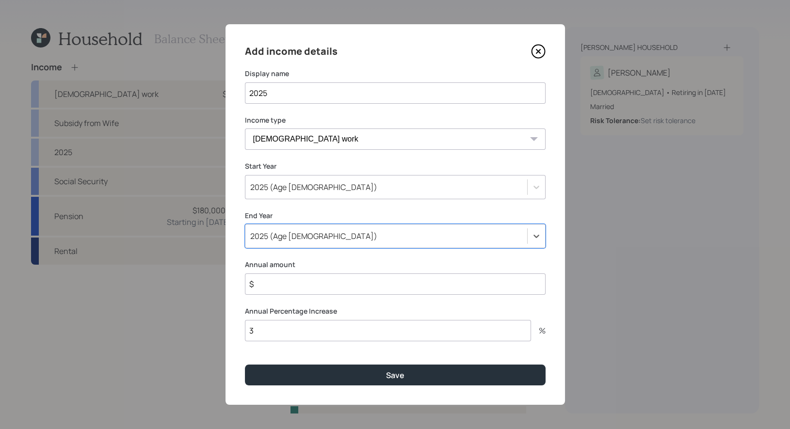
click at [305, 284] on input "$" at bounding box center [395, 283] width 301 height 21
type input "$ 50,000"
click at [296, 330] on input "3" at bounding box center [388, 330] width 286 height 21
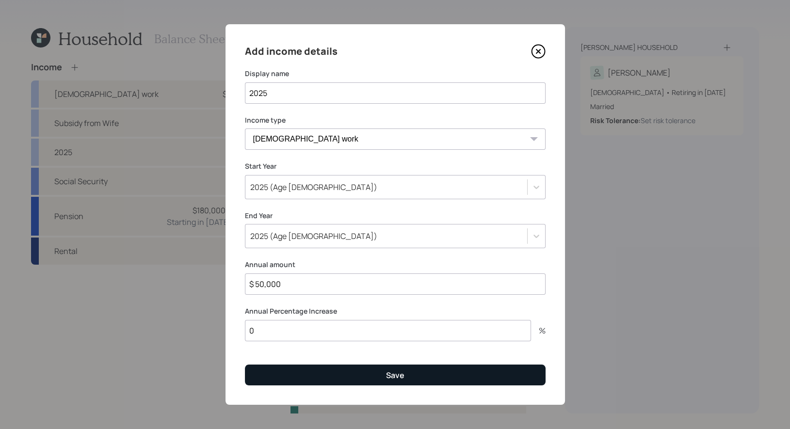
type input "0"
click at [300, 377] on button "Save" at bounding box center [395, 374] width 301 height 21
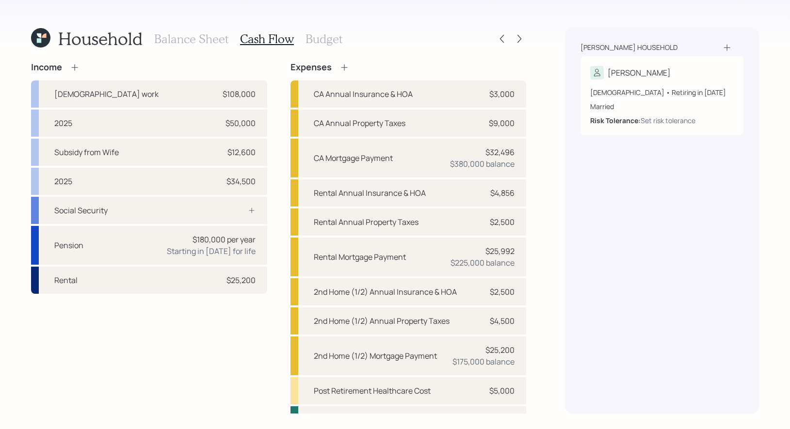
scroll to position [48, 0]
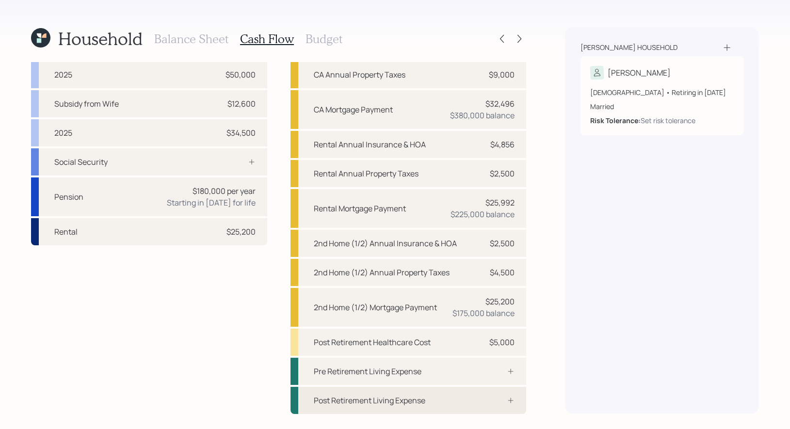
click at [443, 401] on div "Post Retirement Living Expense" at bounding box center [408, 400] width 236 height 27
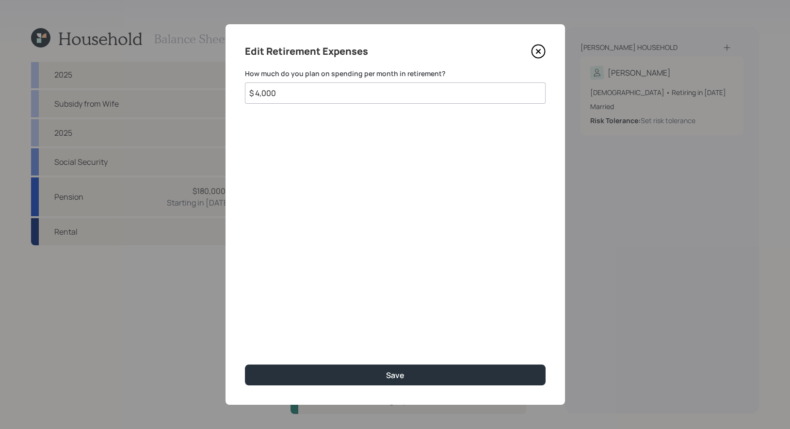
type input "$ 4,000"
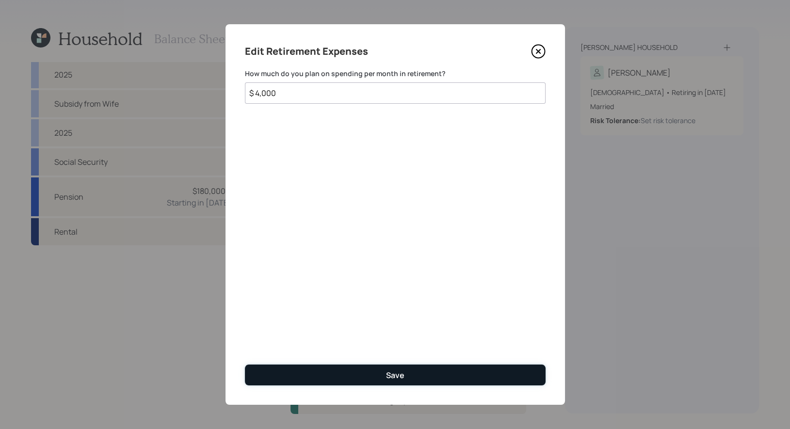
click at [430, 373] on button "Save" at bounding box center [395, 374] width 301 height 21
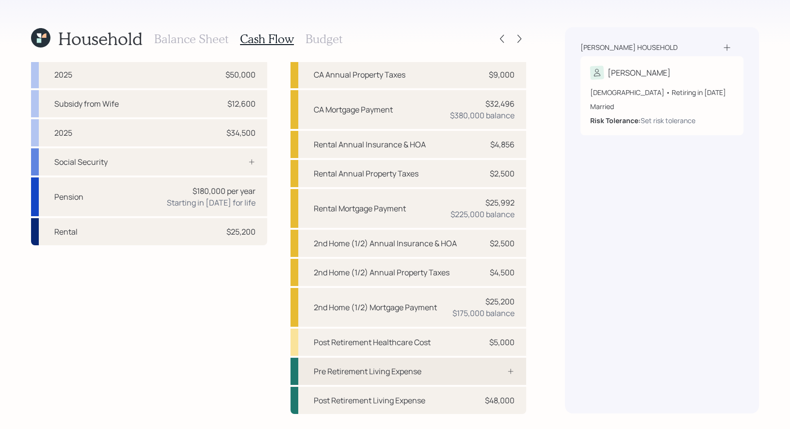
click at [432, 373] on div "Pre Retirement Living Expense" at bounding box center [408, 371] width 236 height 27
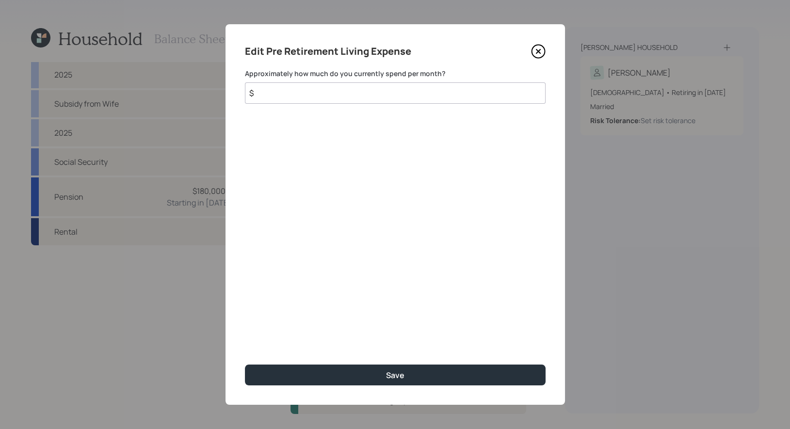
click at [303, 89] on input "$" at bounding box center [395, 92] width 301 height 21
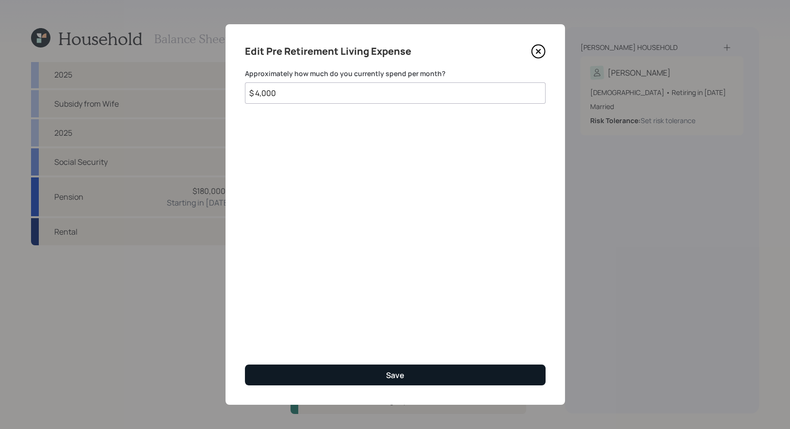
type input "$ 4,000"
click at [371, 371] on button "Save" at bounding box center [395, 374] width 301 height 21
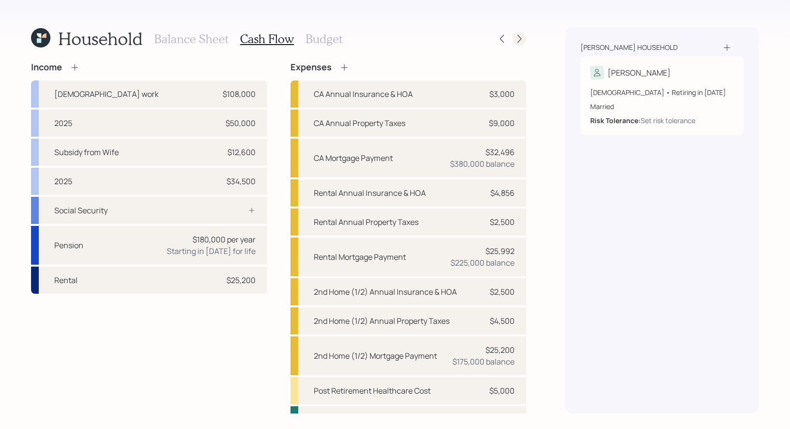
click at [518, 37] on icon at bounding box center [519, 39] width 10 height 10
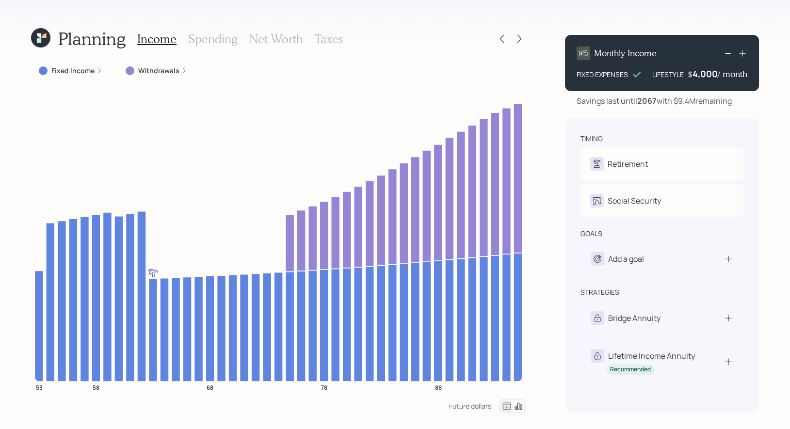
click at [70, 69] on label "Fixed Income" at bounding box center [72, 71] width 43 height 10
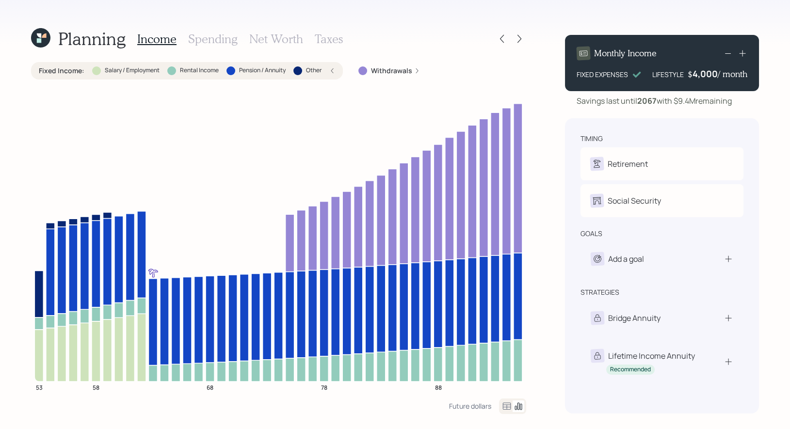
click at [329, 67] on div "Fixed Income : Salary / Employment Rental Income Pension / Annuity Other" at bounding box center [187, 71] width 296 height 10
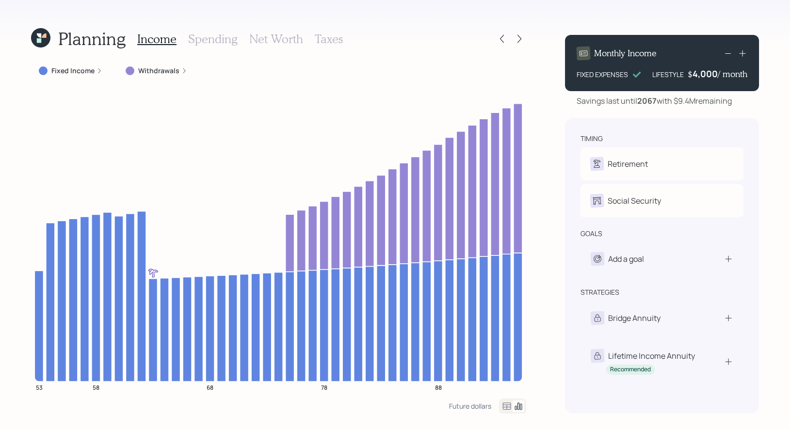
click at [161, 70] on label "Withdrawals" at bounding box center [158, 71] width 41 height 10
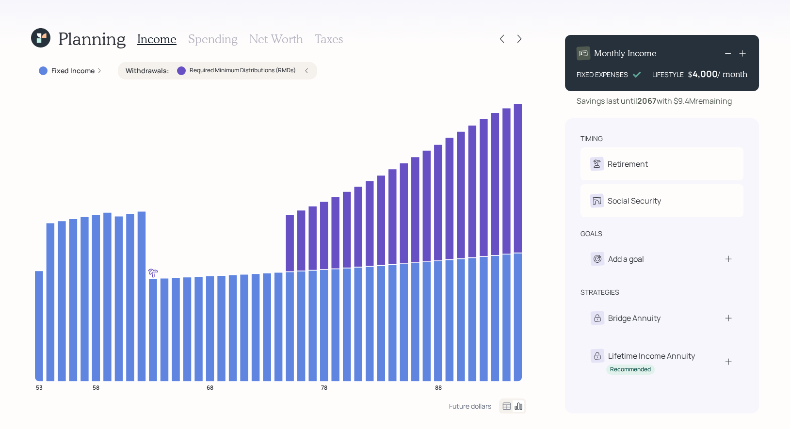
click at [216, 42] on h3 "Spending" at bounding box center [212, 39] width 49 height 14
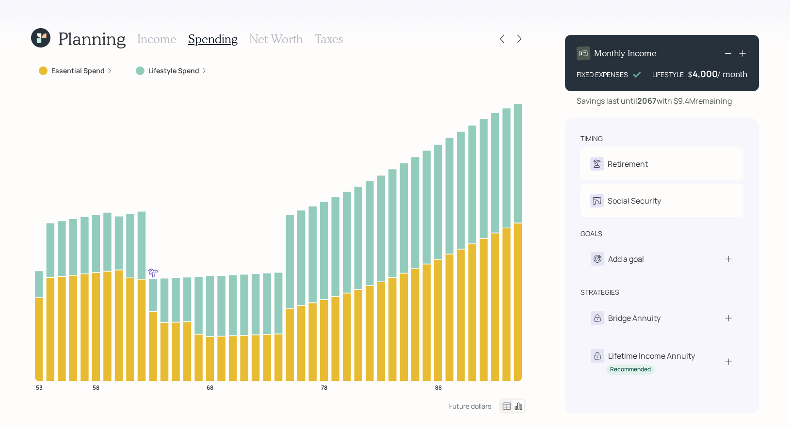
click at [505, 402] on icon at bounding box center [507, 406] width 12 height 12
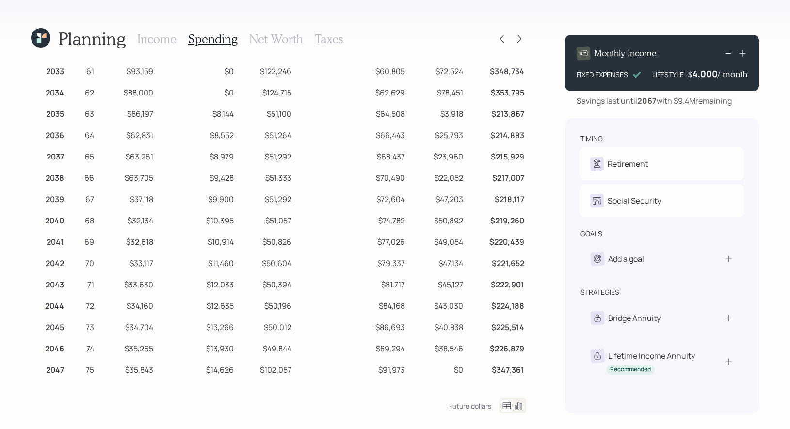
scroll to position [201, 0]
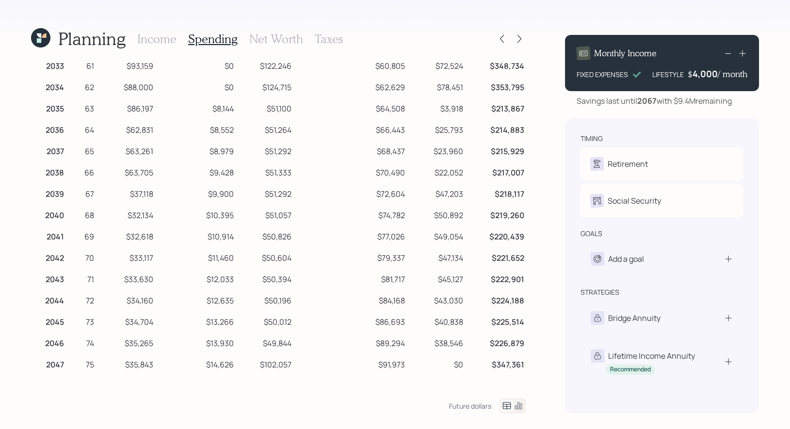
click at [147, 36] on h3 "Income" at bounding box center [156, 39] width 39 height 14
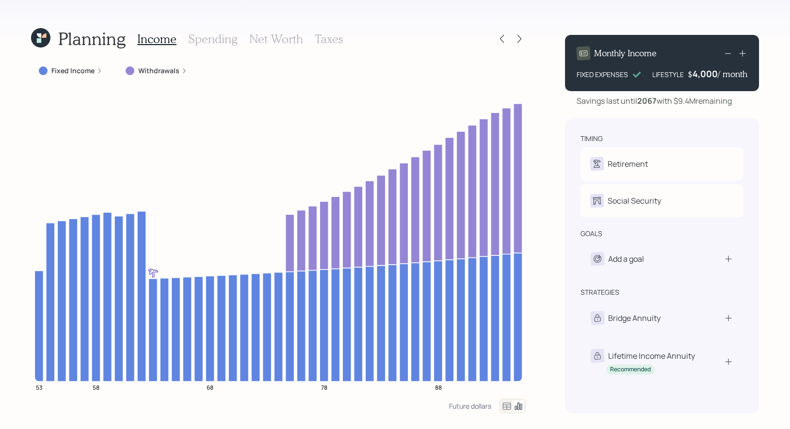
click at [160, 71] on label "Withdrawals" at bounding box center [158, 71] width 41 height 10
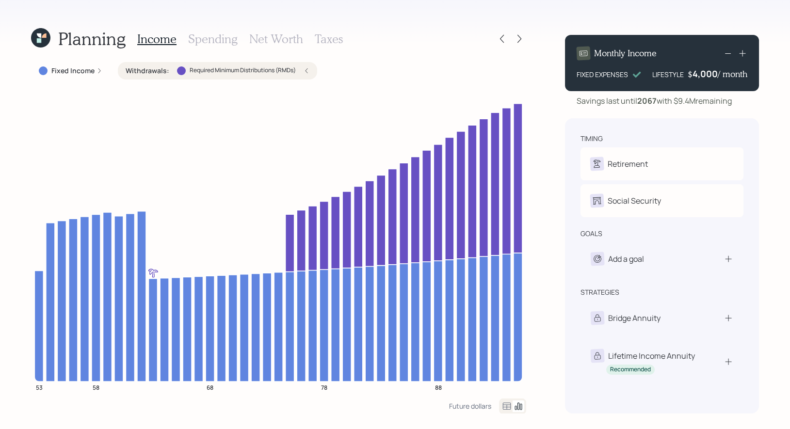
click at [204, 38] on h3 "Spending" at bounding box center [212, 39] width 49 height 14
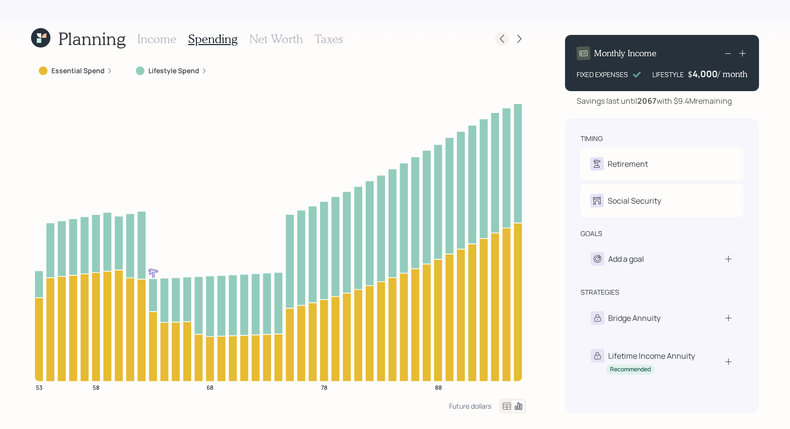
click at [504, 45] on div at bounding box center [502, 39] width 14 height 14
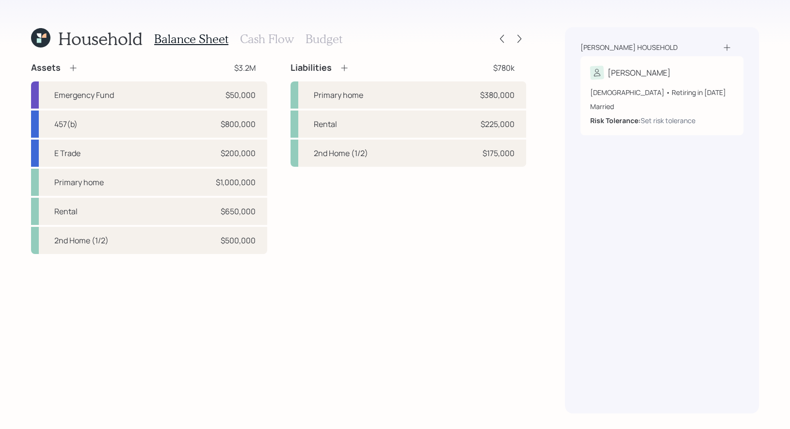
click at [279, 40] on h3 "Cash Flow" at bounding box center [267, 39] width 54 height 14
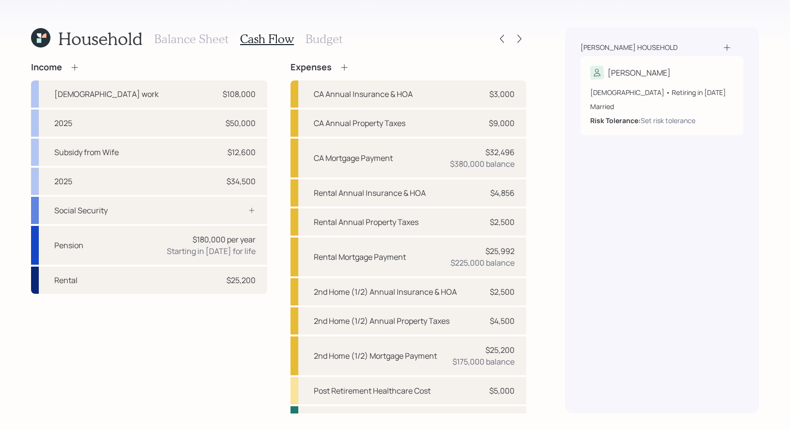
click at [347, 67] on icon at bounding box center [344, 68] width 10 height 10
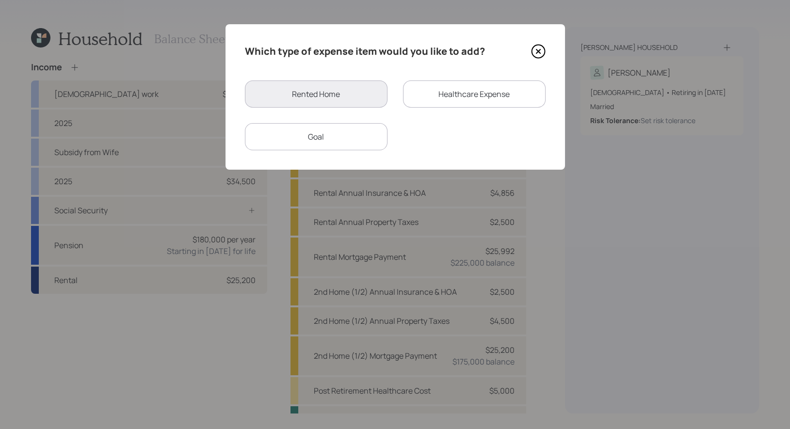
click at [337, 135] on div "Goal" at bounding box center [316, 136] width 143 height 27
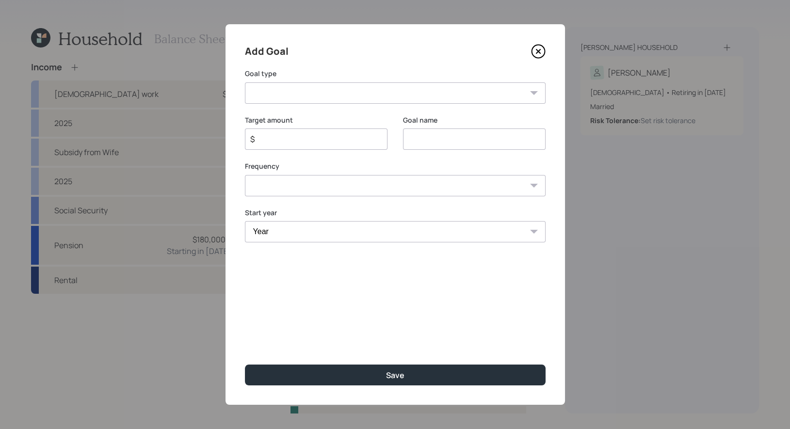
click at [437, 143] on input at bounding box center [474, 138] width 143 height 21
type input "2027"
click at [331, 139] on input "$" at bounding box center [312, 139] width 126 height 12
type input "$ 100,000"
click at [318, 191] on select "One time Every 1 year Every 2 years Every 3 years Every 4 years Every 5 years E…" at bounding box center [395, 185] width 301 height 21
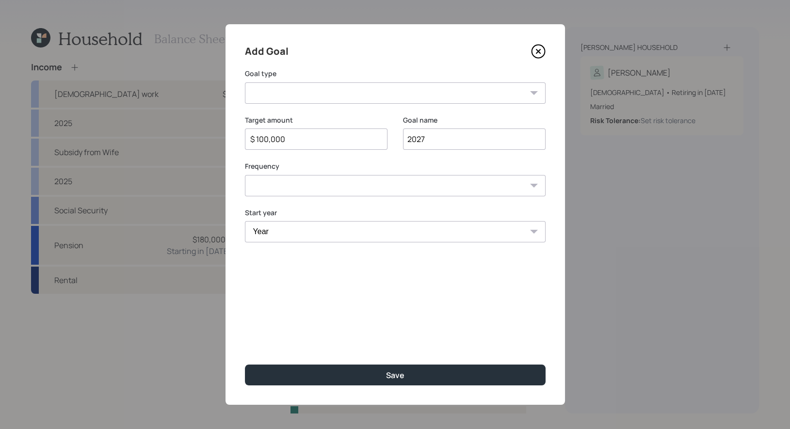
select select "0"
click at [245, 175] on select "One time Every 1 year Every 2 years Every 3 years Every 4 years Every 5 years E…" at bounding box center [395, 185] width 301 height 21
click at [302, 232] on select "Year 2025 2026 2027 2028 2029 2030 2031 2032 2033 2034 2035 2036 2037 2038 2039…" at bounding box center [395, 231] width 301 height 21
select select "2025"
click at [245, 221] on select "Year 2025 2026 2027 2028 2029 2030 2031 2032 2033 2034 2035 2036 2037 2038 2039…" at bounding box center [395, 231] width 301 height 21
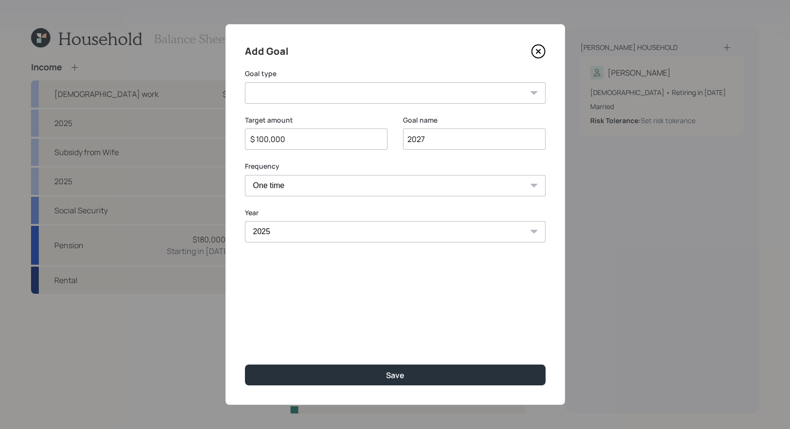
click at [339, 91] on select "Create an emergency fund Donate to charity Purchase a home Make a purchase Supp…" at bounding box center [395, 92] width 301 height 21
select select "other"
click at [245, 82] on select "Create an emergency fund Donate to charity Purchase a home Make a purchase Supp…" at bounding box center [395, 92] width 301 height 21
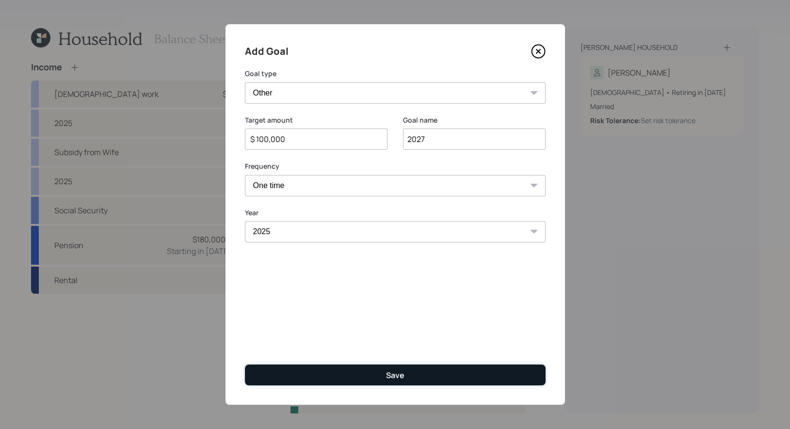
click at [337, 372] on button "Save" at bounding box center [395, 374] width 301 height 21
type input "$"
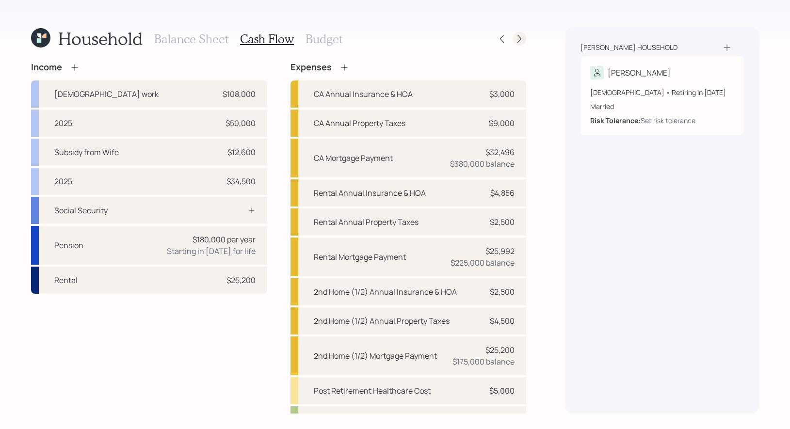
click at [521, 40] on icon at bounding box center [519, 39] width 10 height 10
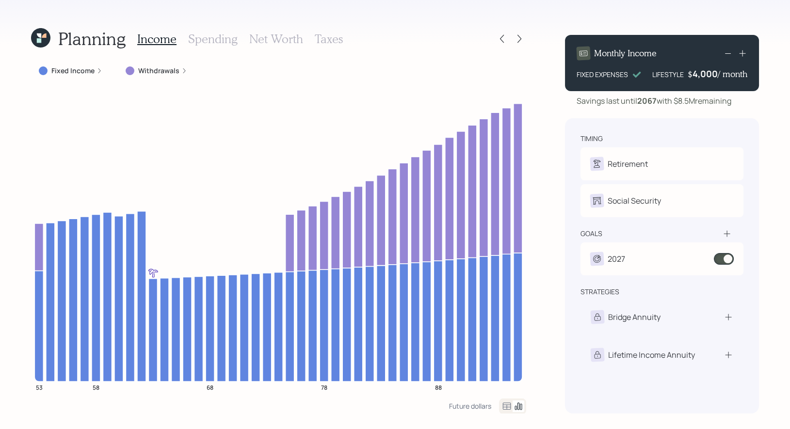
click at [279, 39] on h3 "Net Worth" at bounding box center [276, 39] width 54 height 14
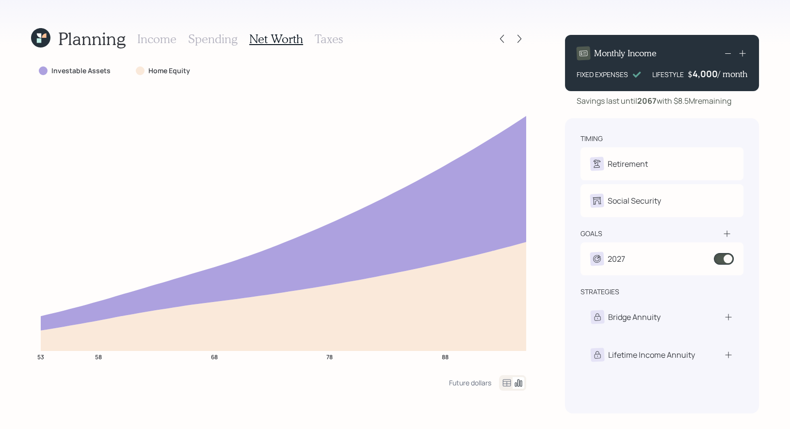
click at [160, 43] on h3 "Income" at bounding box center [156, 39] width 39 height 14
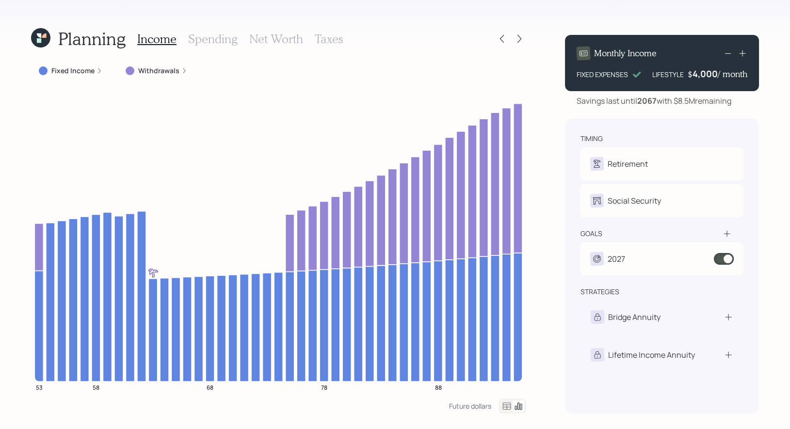
click at [268, 39] on h3 "Net Worth" at bounding box center [276, 39] width 54 height 14
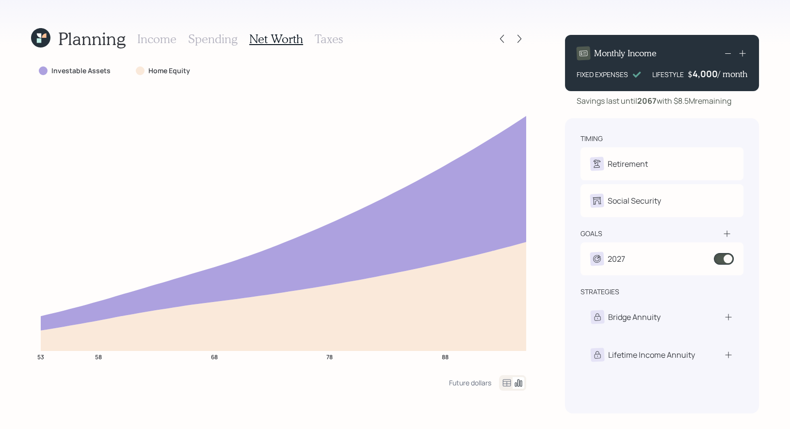
click at [160, 40] on h3 "Income" at bounding box center [156, 39] width 39 height 14
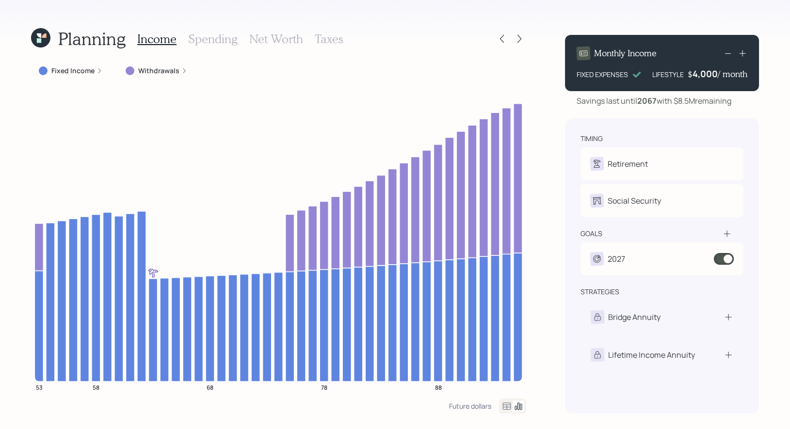
click at [330, 40] on h3 "Taxes" at bounding box center [329, 39] width 28 height 14
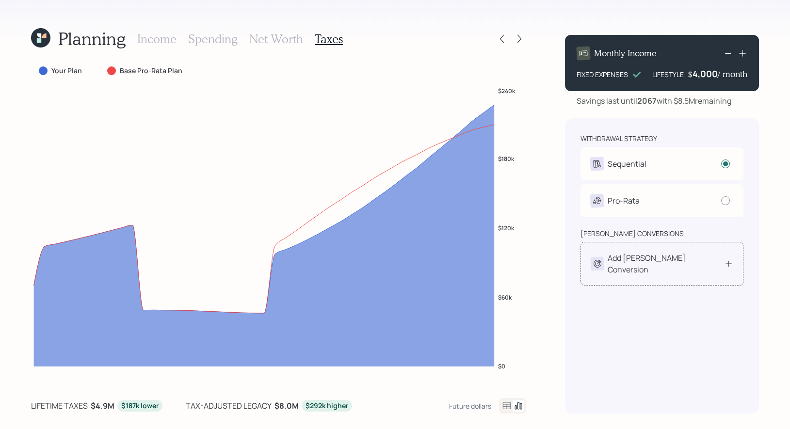
click at [708, 259] on div "Add [PERSON_NAME] Conversion" at bounding box center [661, 263] width 143 height 23
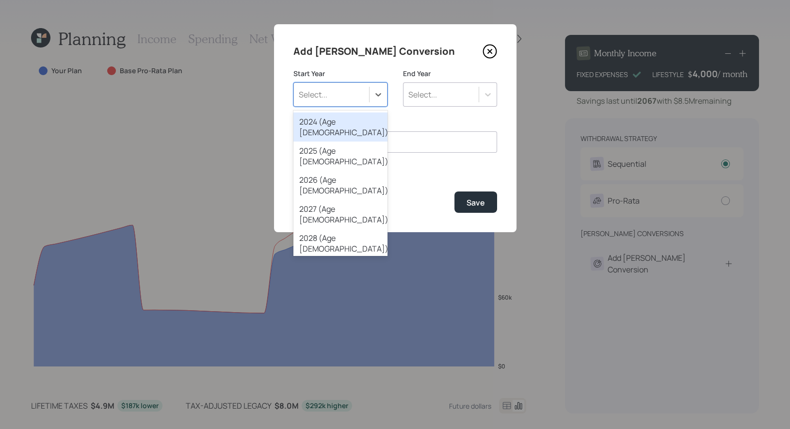
click at [336, 97] on div "Select..." at bounding box center [331, 94] width 75 height 16
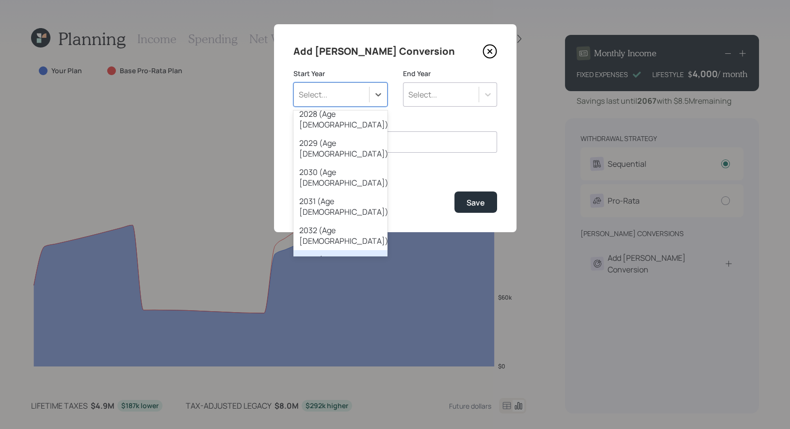
scroll to position [131, 0]
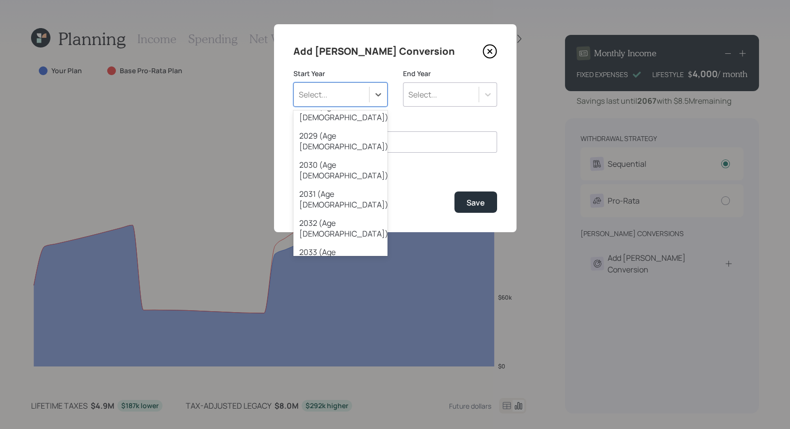
click at [333, 301] on div "2035 (Age [DEMOGRAPHIC_DATA])" at bounding box center [340, 315] width 94 height 29
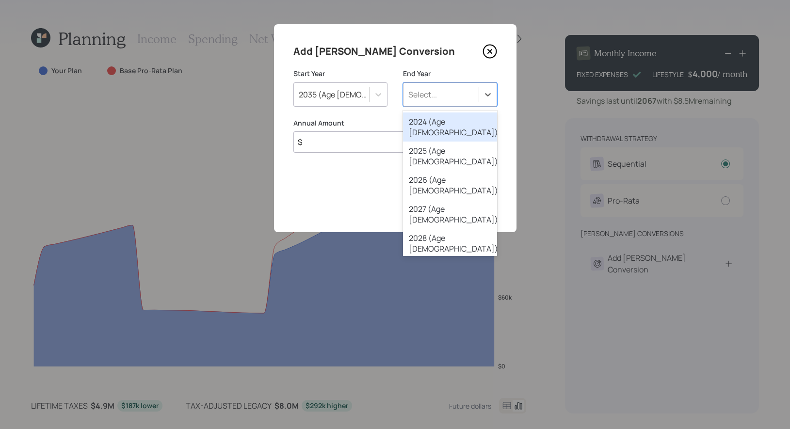
click at [445, 96] on div "Select..." at bounding box center [440, 94] width 75 height 16
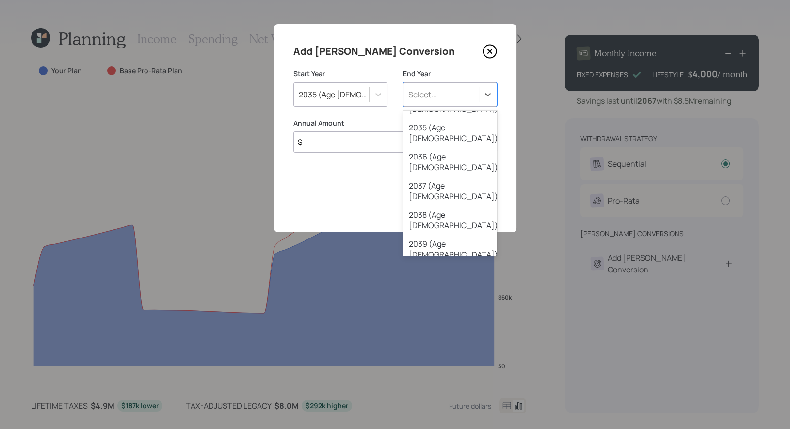
scroll to position [307, 0]
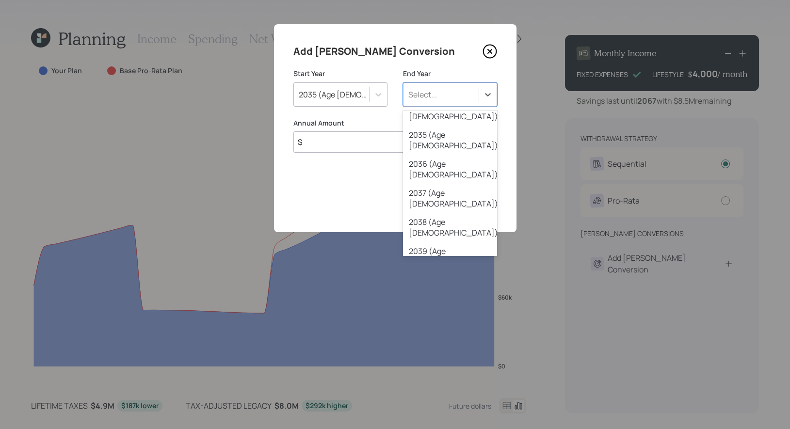
click at [448, 416] on div "2045 (Age [DEMOGRAPHIC_DATA])" at bounding box center [450, 430] width 94 height 29
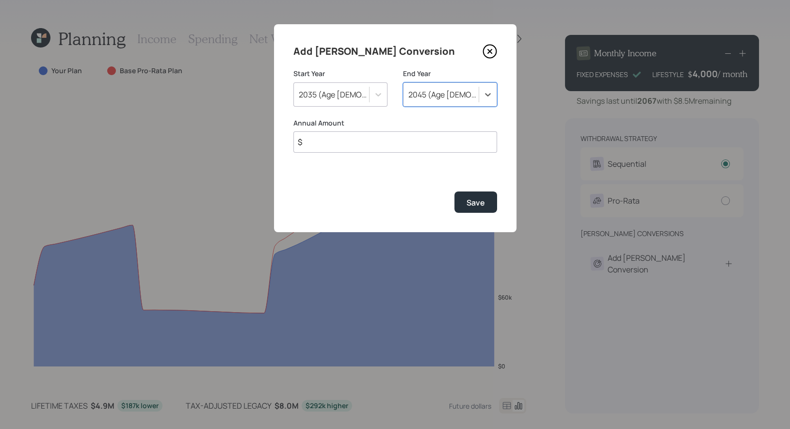
click at [336, 146] on input "$" at bounding box center [395, 141] width 204 height 21
type input "$ 30,000"
click at [472, 203] on div "Save" at bounding box center [475, 202] width 18 height 11
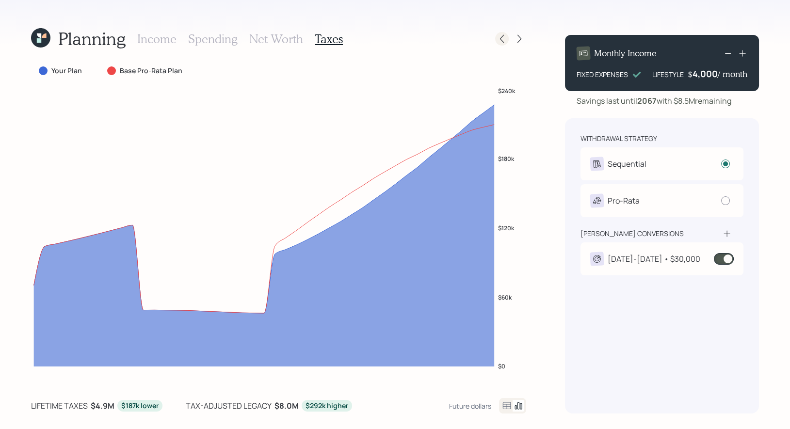
click at [501, 40] on icon at bounding box center [502, 39] width 4 height 8
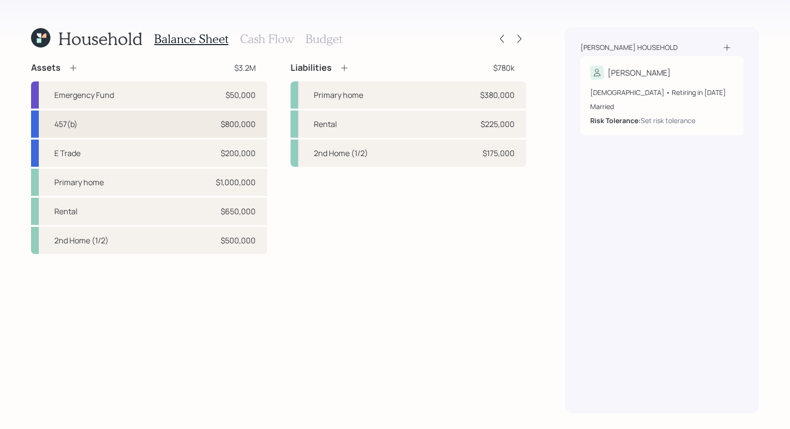
click at [119, 122] on div "457(b) $800,000" at bounding box center [149, 124] width 236 height 27
select select "state_local_government_sponsored"
select select "balanced"
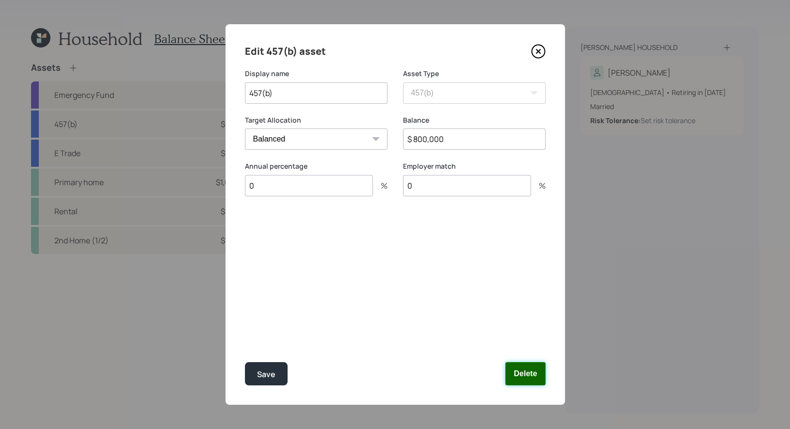
click at [531, 374] on button "Delete" at bounding box center [525, 373] width 40 height 23
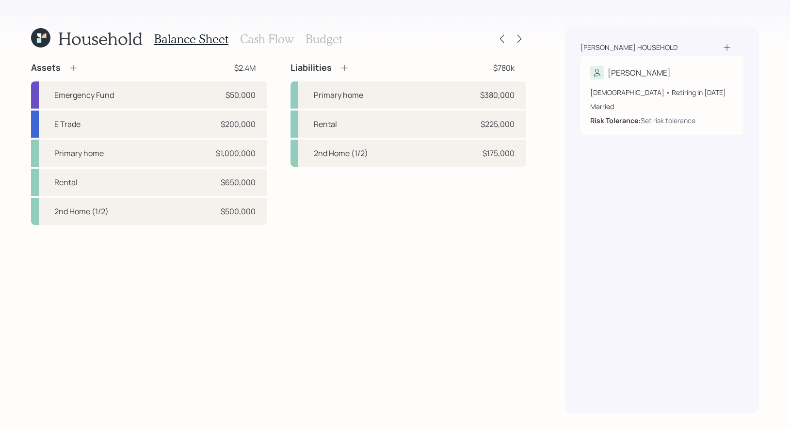
click at [73, 66] on icon at bounding box center [73, 68] width 10 height 10
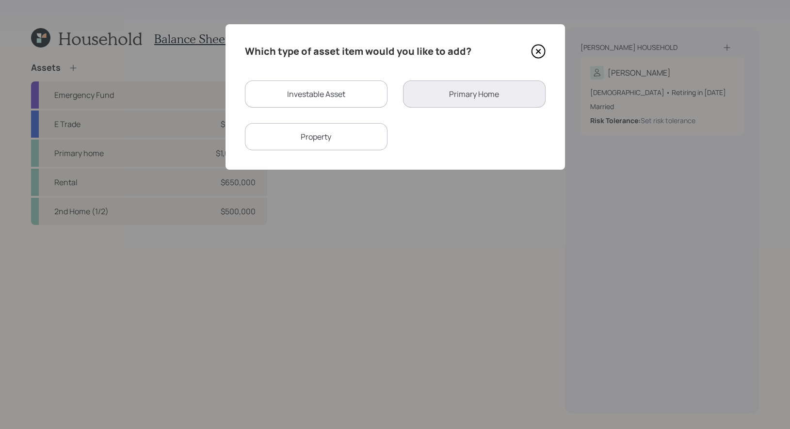
click at [333, 102] on div "Investable Asset" at bounding box center [316, 93] width 143 height 27
select select "taxable"
select select "balanced"
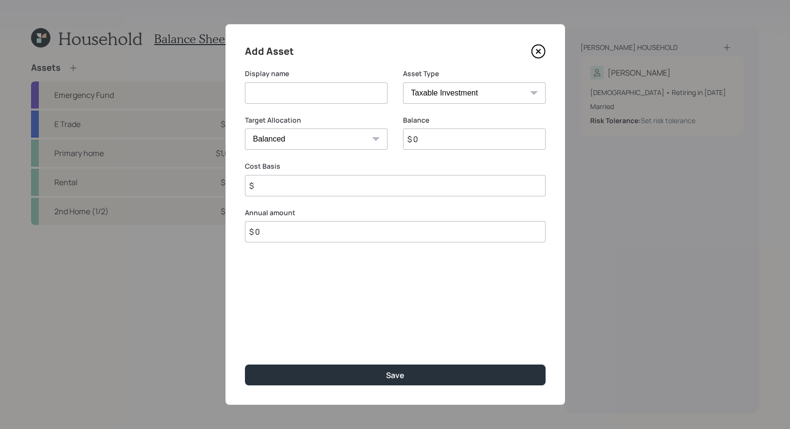
click at [313, 93] on input at bounding box center [316, 92] width 143 height 21
type input "457"
click at [469, 94] on select "SEP IRA IRA Roth IRA 401(k) Roth 401(k) 403(b) Roth 403(b) 457(b) Roth 457(b) H…" at bounding box center [474, 92] width 143 height 21
select select "ira"
click at [403, 82] on select "SEP IRA IRA Roth IRA 401(k) Roth 401(k) 403(b) Roth 403(b) 457(b) Roth 457(b) H…" at bounding box center [474, 92] width 143 height 21
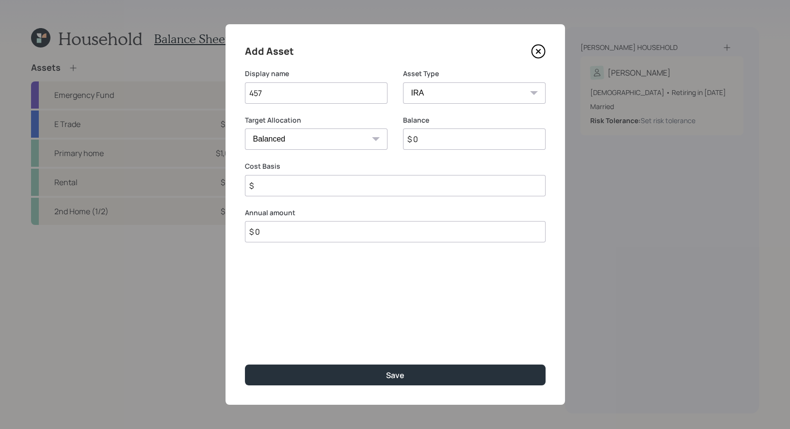
type input "$"
click at [421, 141] on input "$ 0" at bounding box center [474, 138] width 143 height 21
type input "$ 800,000"
click at [265, 190] on input "$" at bounding box center [395, 185] width 301 height 21
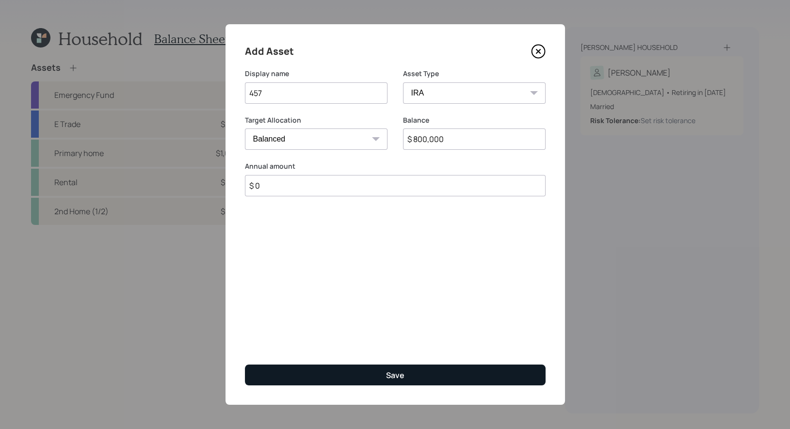
type input "$ 0"
click at [327, 372] on button "Save" at bounding box center [395, 374] width 301 height 21
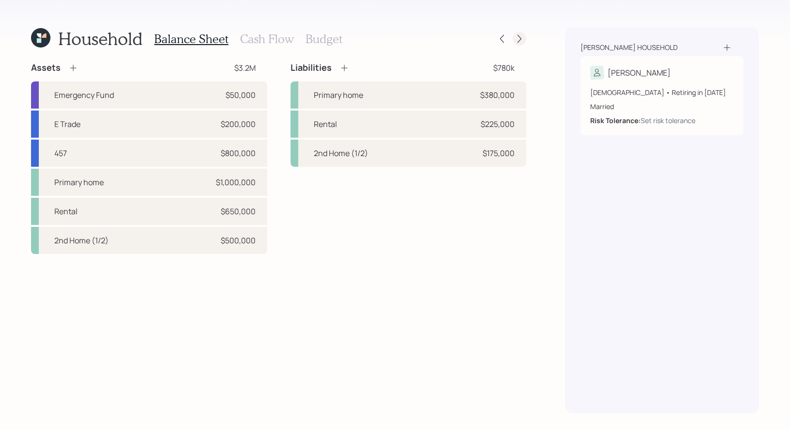
click at [523, 36] on icon at bounding box center [519, 39] width 10 height 10
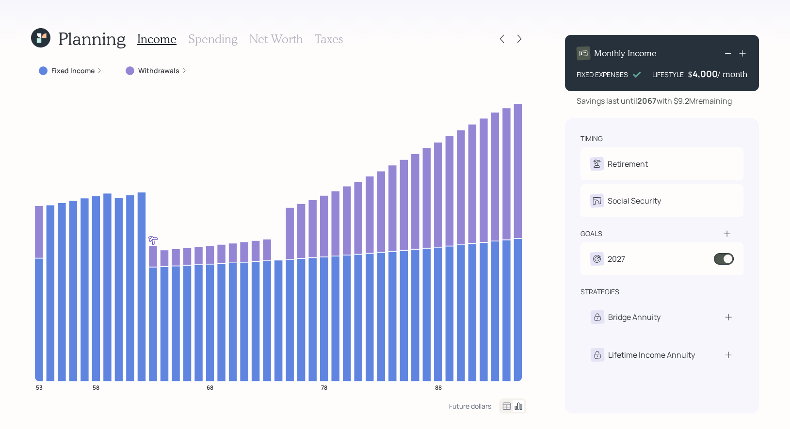
click at [327, 43] on h3 "Taxes" at bounding box center [329, 39] width 28 height 14
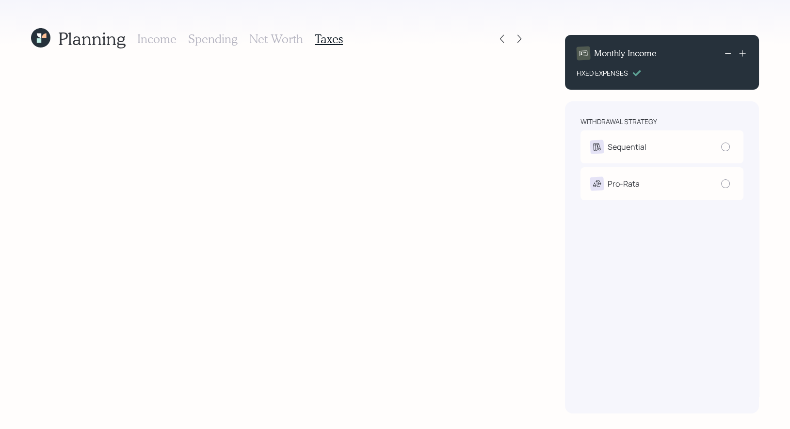
radio input "true"
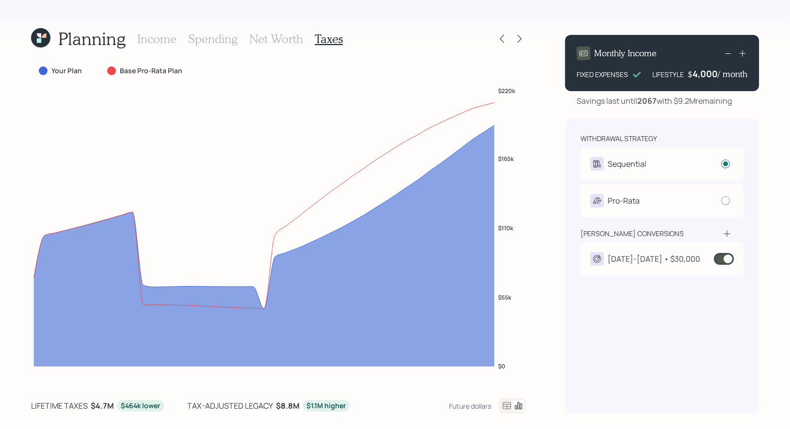
click at [157, 37] on h3 "Income" at bounding box center [156, 39] width 39 height 14
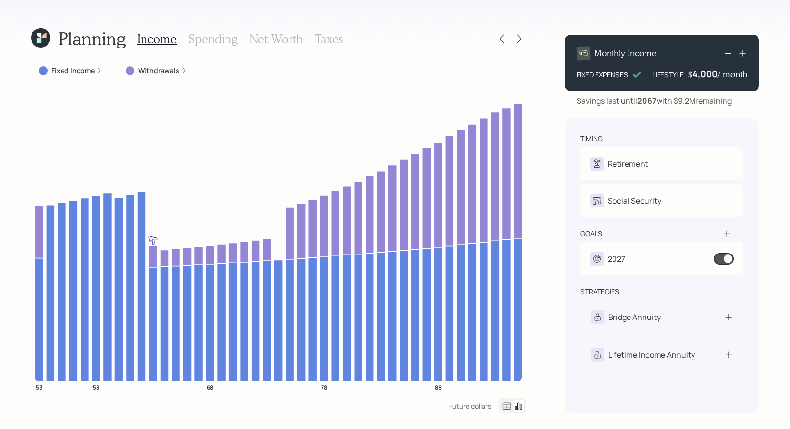
click at [326, 38] on h3 "Taxes" at bounding box center [329, 39] width 28 height 14
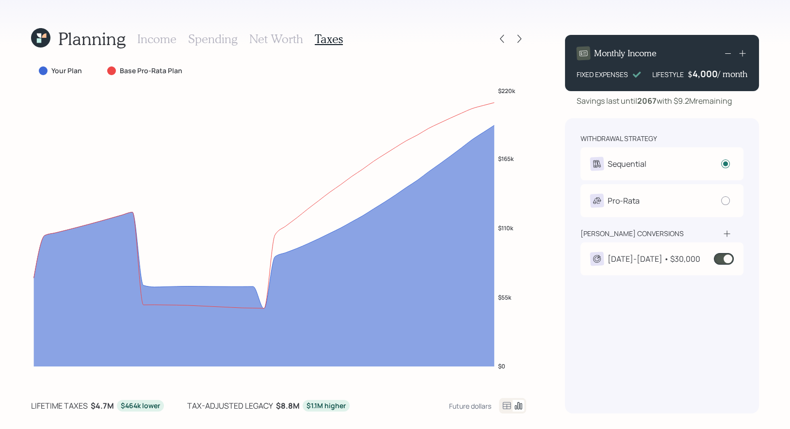
click at [43, 39] on icon at bounding box center [40, 42] width 6 height 6
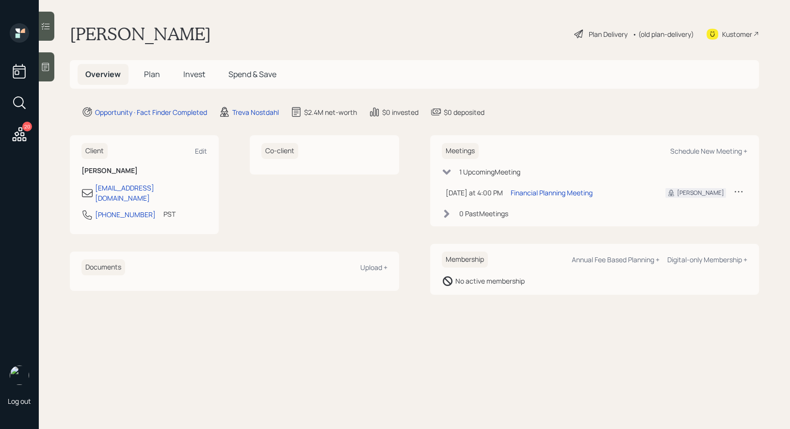
click at [597, 32] on div "Plan Delivery" at bounding box center [607, 34] width 39 height 10
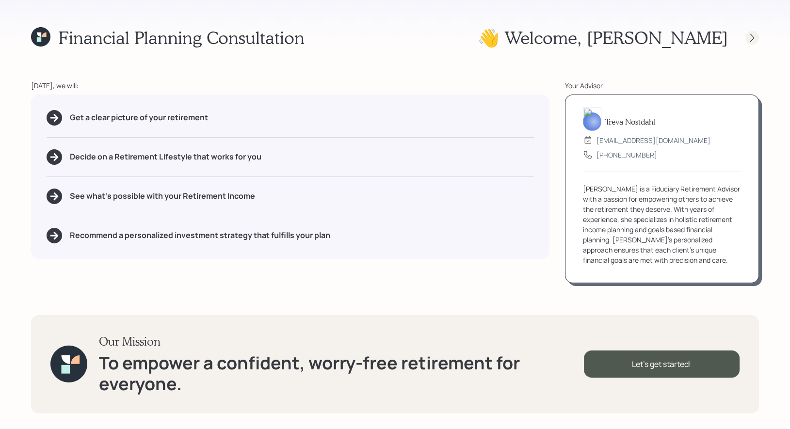
click at [749, 32] on div at bounding box center [752, 38] width 14 height 14
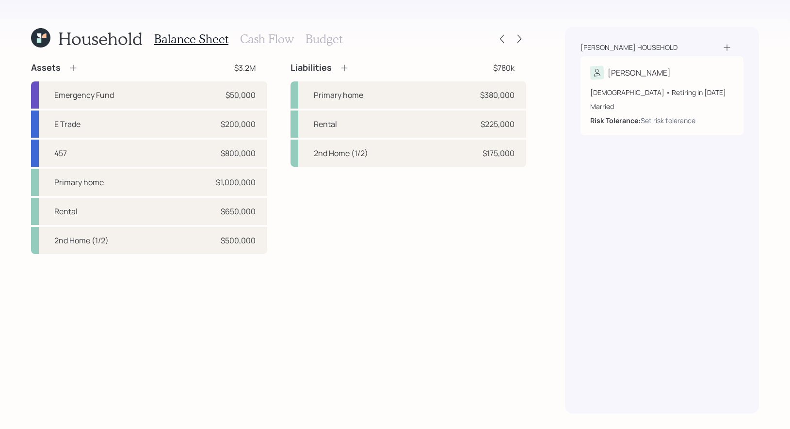
click at [285, 34] on h3 "Cash Flow" at bounding box center [267, 39] width 54 height 14
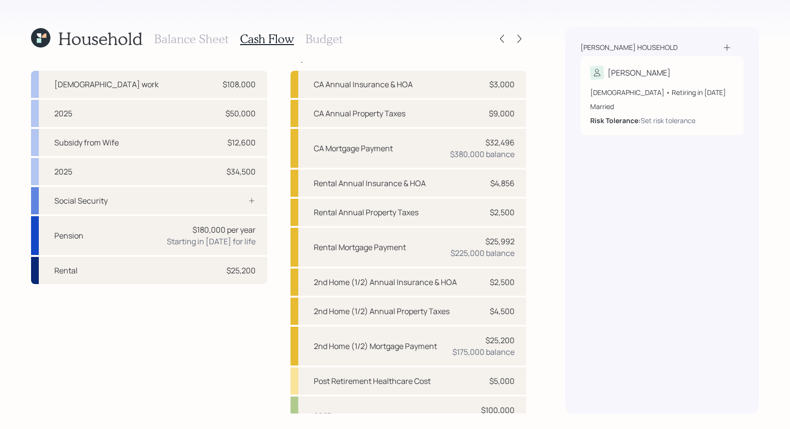
scroll to position [11, 0]
click at [134, 145] on div "Subsidy from Wife $12,600" at bounding box center [149, 141] width 236 height 27
select select "other"
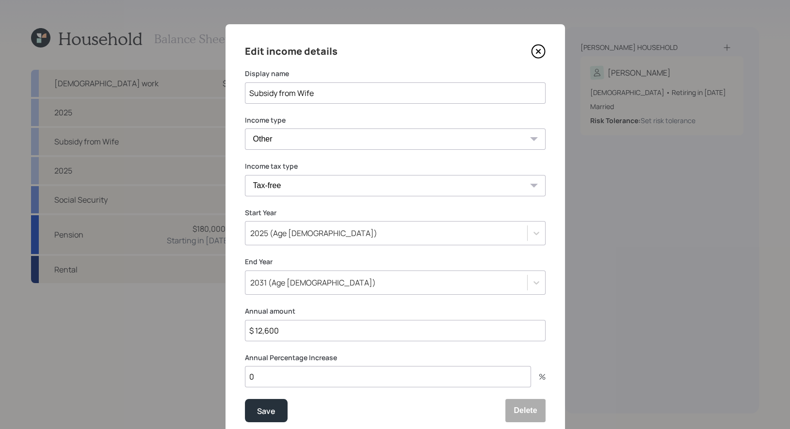
click at [300, 95] on input "Subsidy from Wife" at bounding box center [395, 92] width 301 height 21
click at [324, 96] on input "Subsidy from Wife" at bounding box center [395, 92] width 301 height 21
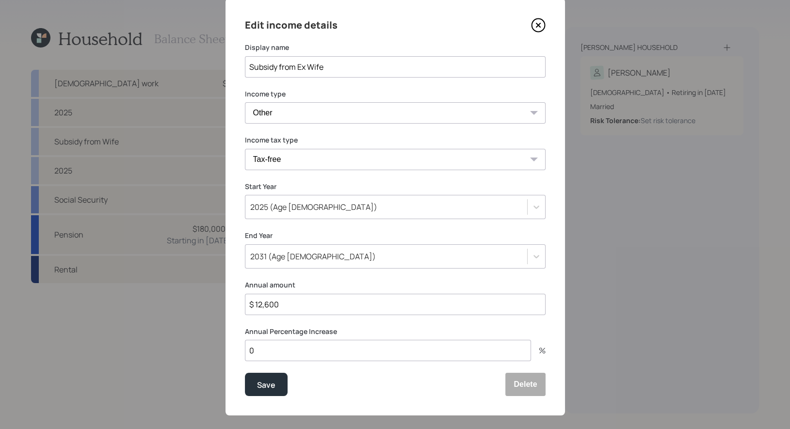
scroll to position [36, 0]
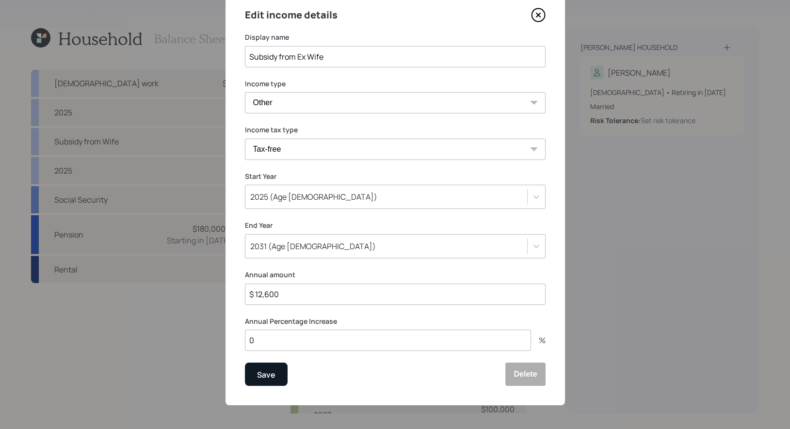
type input "Subsidy from Ex Wife"
click at [270, 379] on div "Save" at bounding box center [266, 374] width 18 height 13
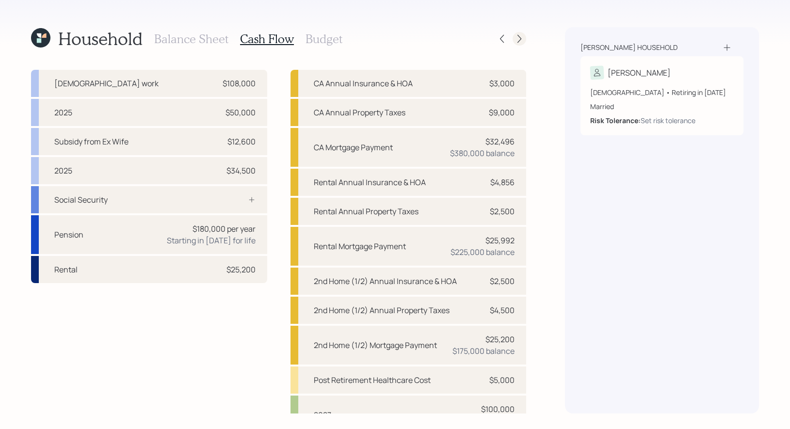
click at [519, 40] on icon at bounding box center [519, 39] width 10 height 10
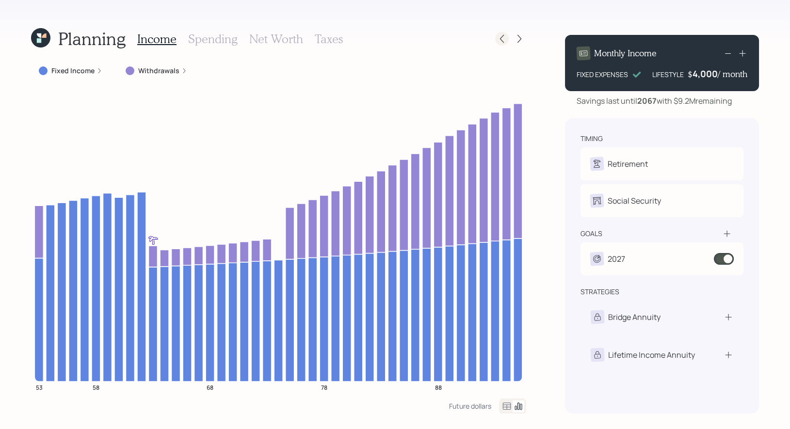
click at [503, 41] on icon at bounding box center [502, 39] width 4 height 8
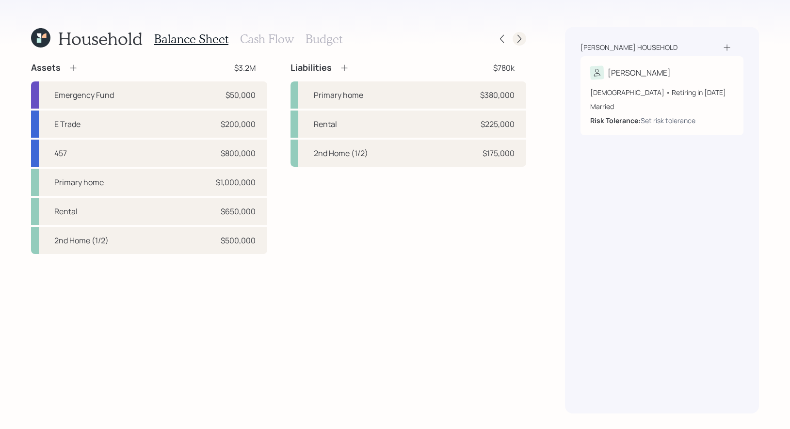
click at [524, 39] on div at bounding box center [519, 39] width 14 height 14
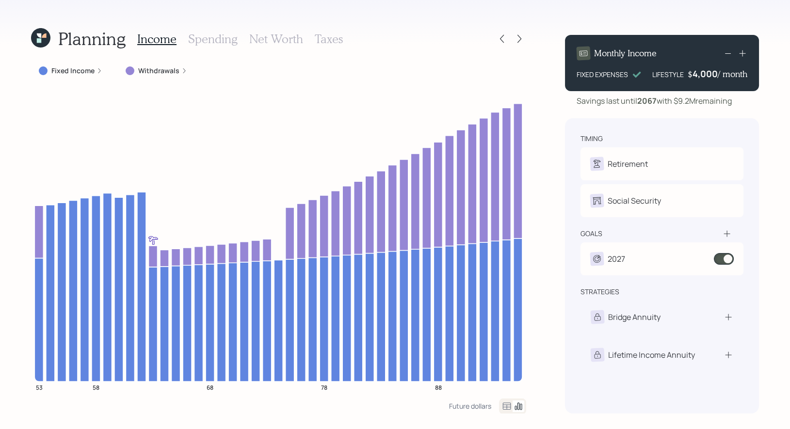
click at [83, 71] on label "Fixed Income" at bounding box center [72, 71] width 43 height 10
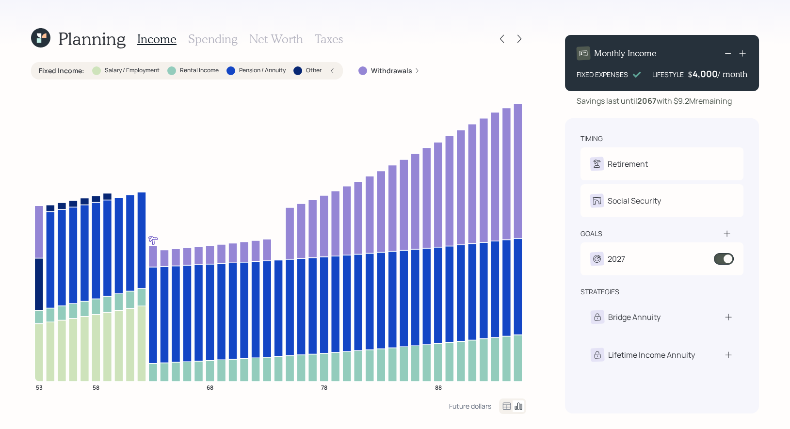
click at [320, 71] on label "Other" at bounding box center [314, 70] width 16 height 8
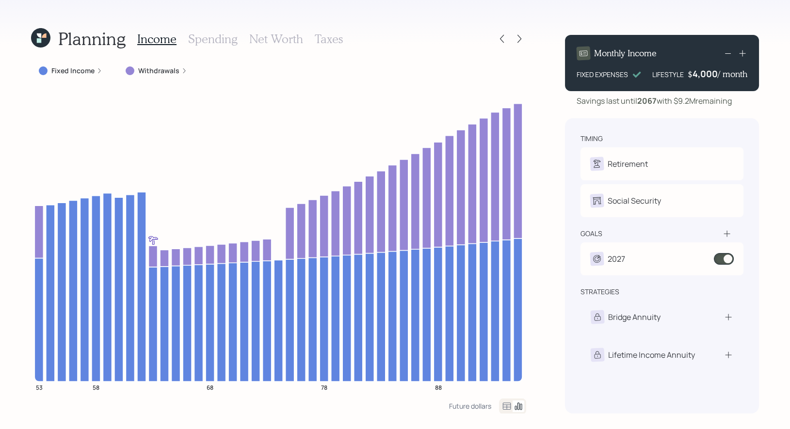
click at [61, 70] on label "Fixed Income" at bounding box center [72, 71] width 43 height 10
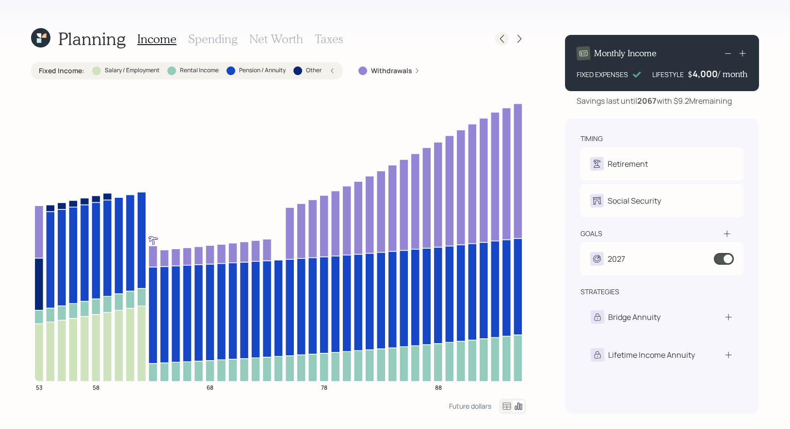
click at [503, 43] on icon at bounding box center [502, 39] width 10 height 10
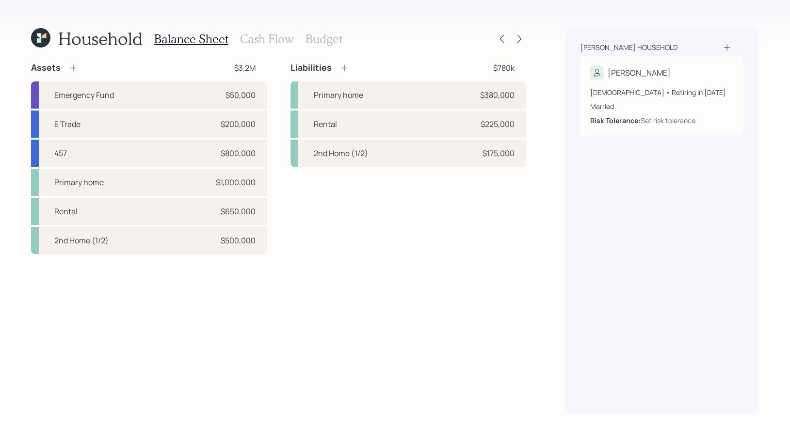
click at [256, 36] on h3 "Cash Flow" at bounding box center [267, 39] width 54 height 14
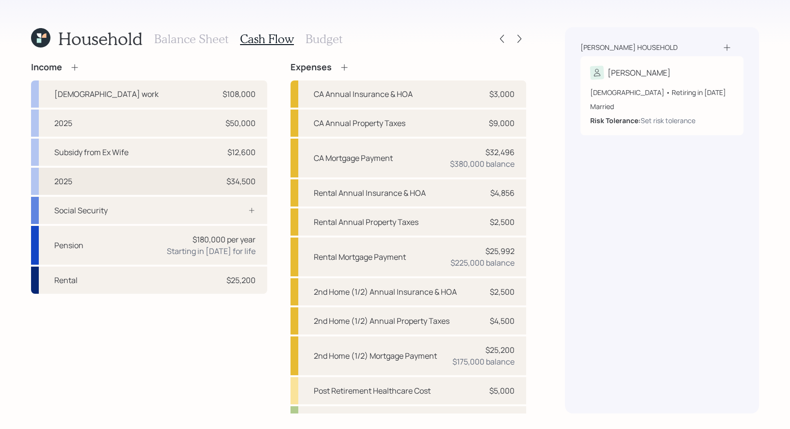
click at [75, 181] on div "2025 $34,500" at bounding box center [149, 181] width 236 height 27
select select "part_time"
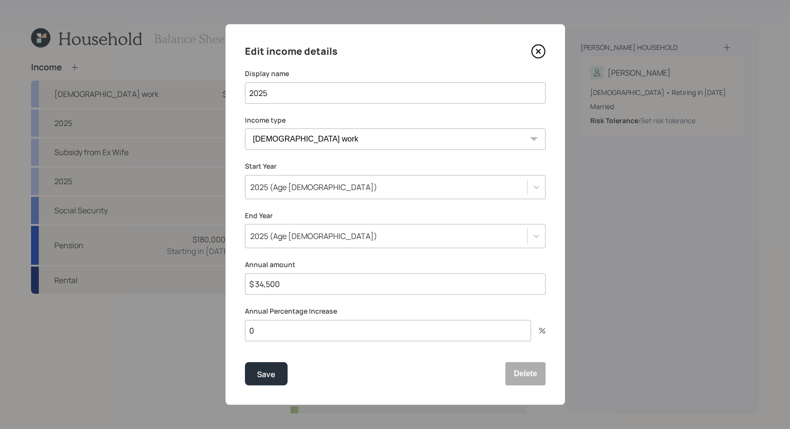
click at [543, 52] on icon at bounding box center [538, 51] width 15 height 15
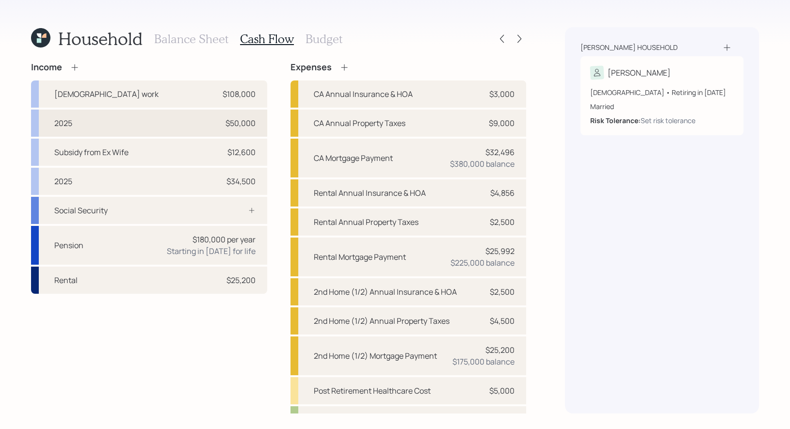
click at [184, 123] on div "2025 $50,000" at bounding box center [149, 123] width 236 height 27
select select "part_time"
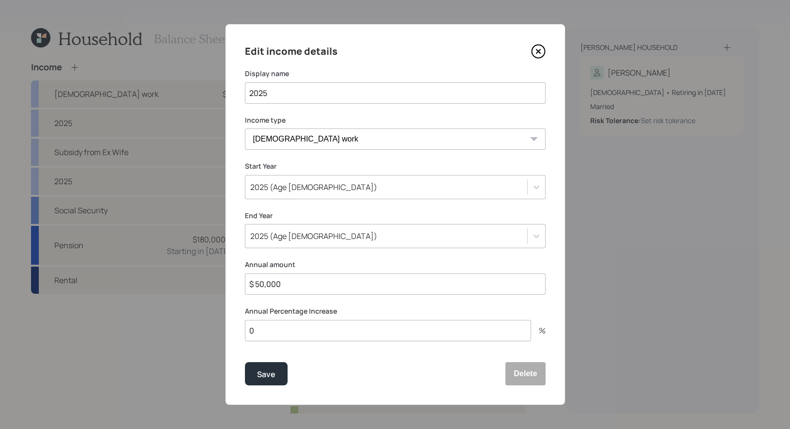
click at [304, 285] on input "$ 50,000" at bounding box center [395, 283] width 301 height 21
type input "$ 100,000"
click at [266, 377] on div "Save" at bounding box center [266, 374] width 18 height 13
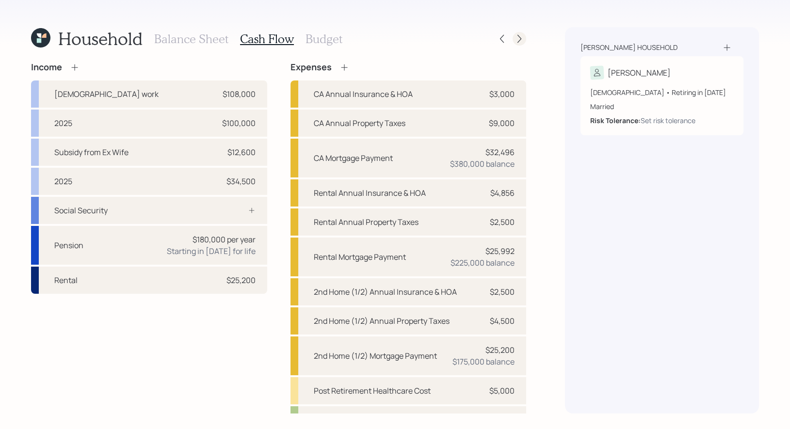
click at [519, 35] on icon at bounding box center [519, 39] width 10 height 10
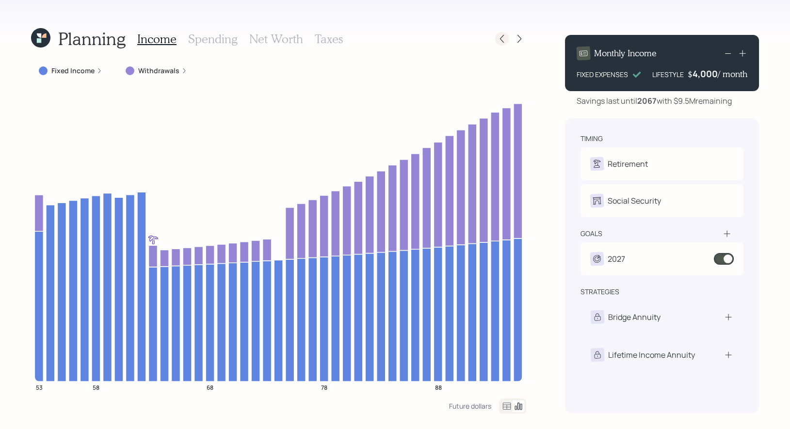
click at [501, 40] on icon at bounding box center [502, 39] width 4 height 8
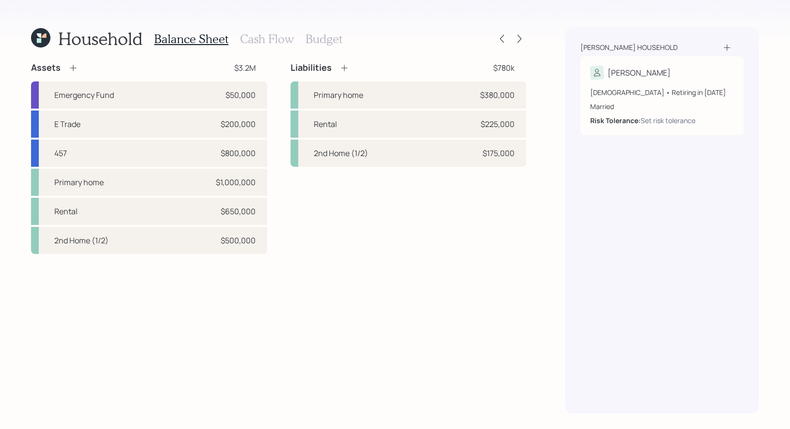
click at [257, 36] on h3 "Cash Flow" at bounding box center [267, 39] width 54 height 14
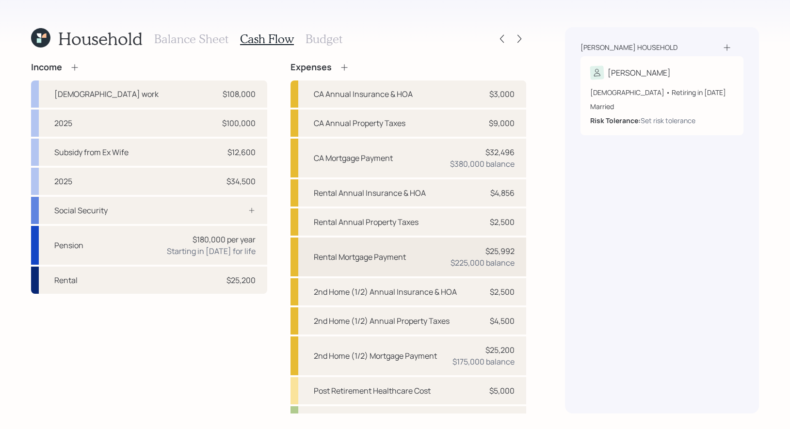
scroll to position [89, 0]
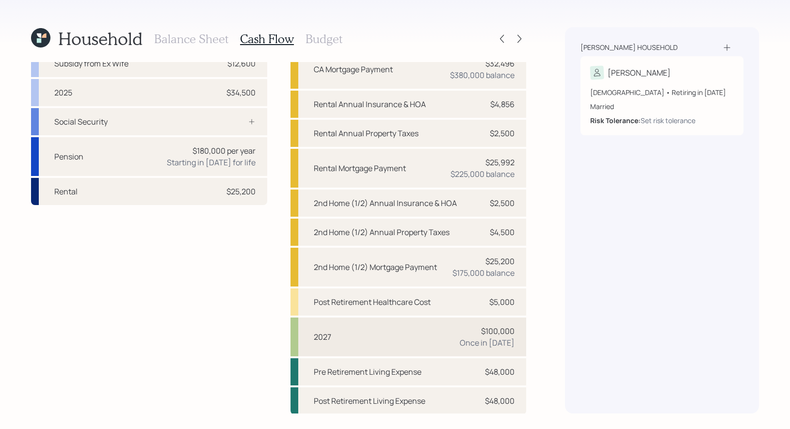
click at [340, 332] on div "2027 $100,000 Once in [DATE]" at bounding box center [408, 336] width 236 height 39
select select "0"
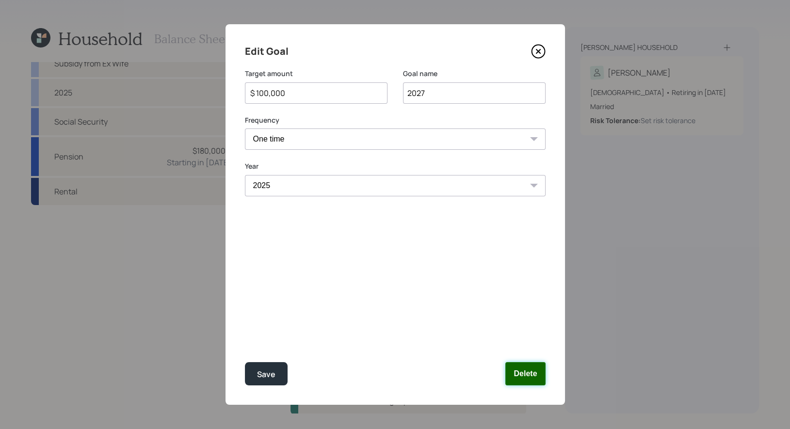
click at [537, 377] on button "Delete" at bounding box center [525, 373] width 40 height 23
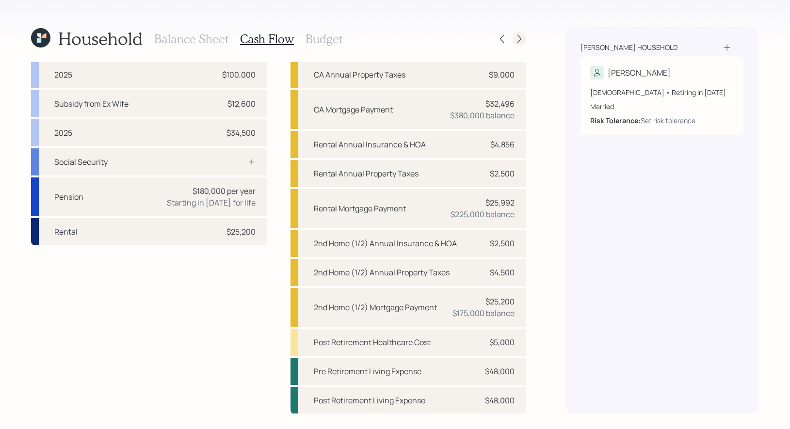
click at [517, 40] on icon at bounding box center [519, 39] width 10 height 10
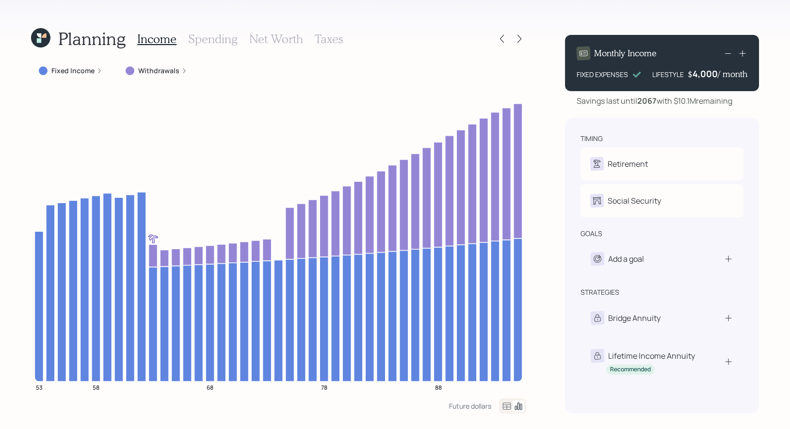
click at [324, 41] on h3 "Taxes" at bounding box center [329, 39] width 28 height 14
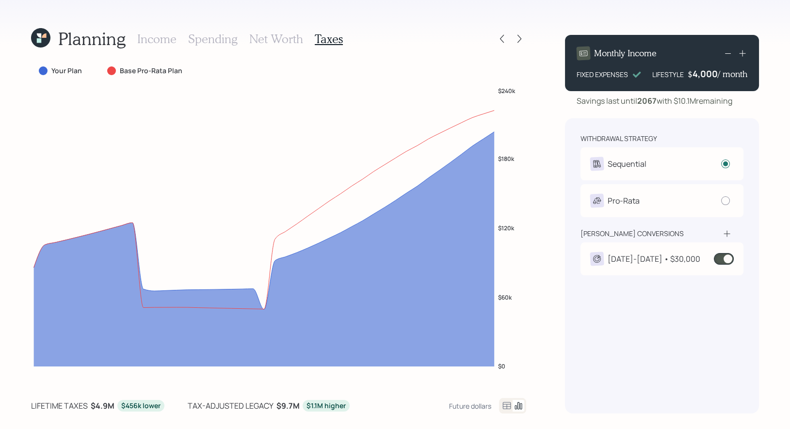
click at [667, 257] on div "[DATE]-[DATE] • $30,000" at bounding box center [653, 259] width 93 height 12
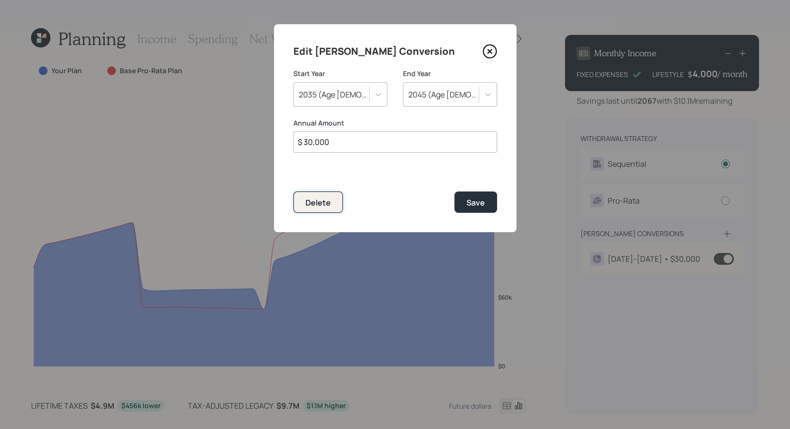
click at [324, 202] on div "Delete" at bounding box center [317, 202] width 25 height 11
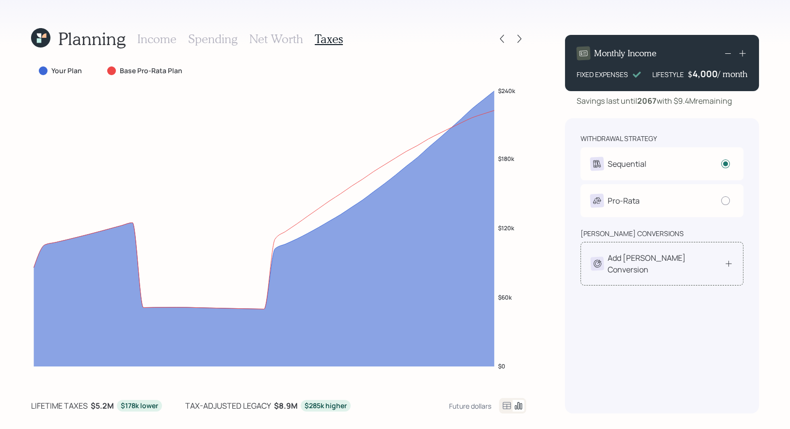
click at [662, 258] on div "Add [PERSON_NAME] Conversion" at bounding box center [665, 263] width 116 height 23
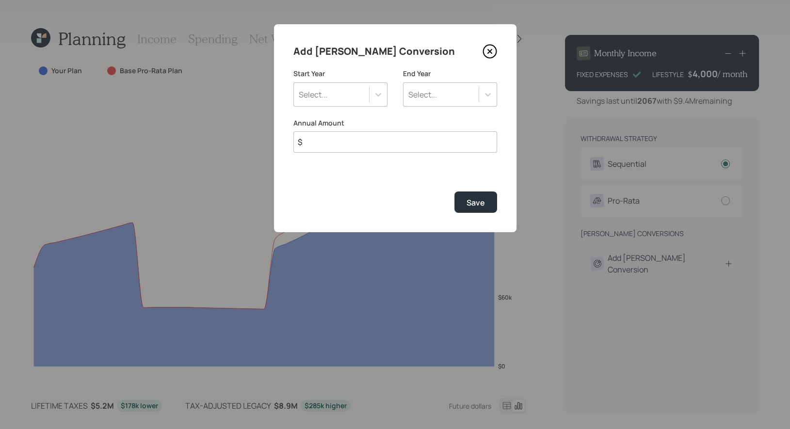
click at [345, 93] on div "Select..." at bounding box center [331, 94] width 75 height 16
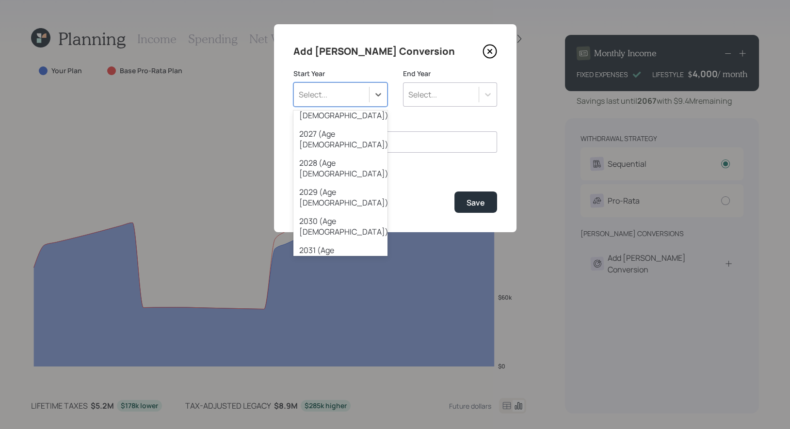
scroll to position [98, 0]
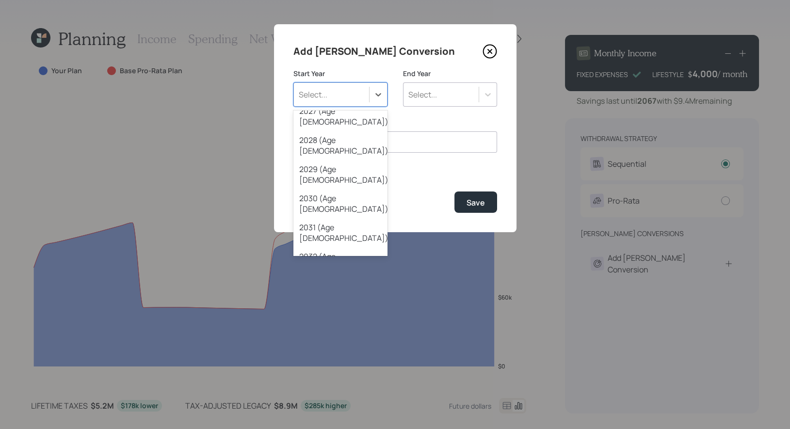
click at [349, 334] on div "2035 (Age [DEMOGRAPHIC_DATA])" at bounding box center [340, 348] width 94 height 29
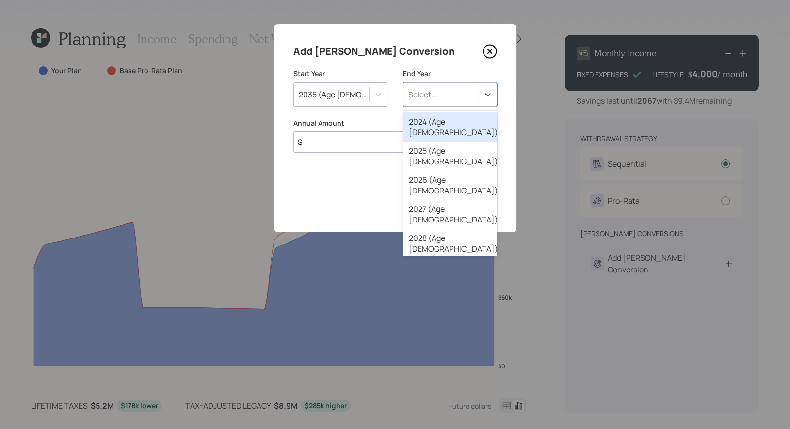
click at [439, 94] on div "Select..." at bounding box center [440, 94] width 75 height 16
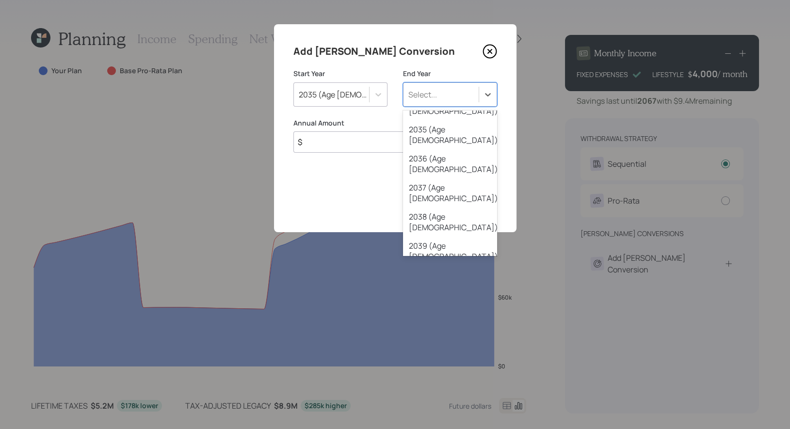
scroll to position [313, 0]
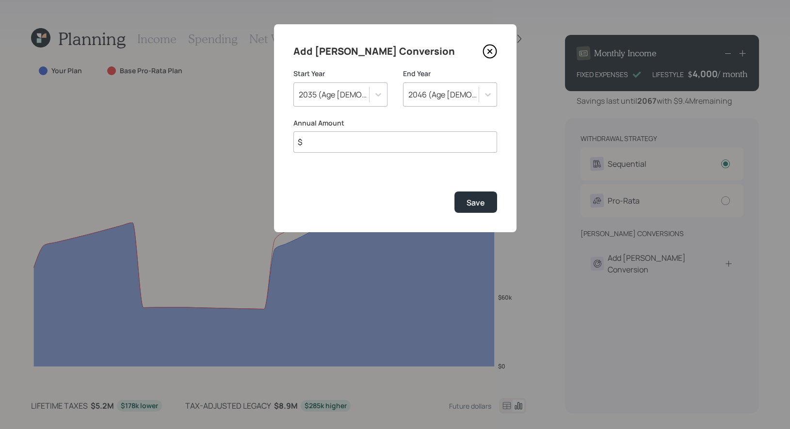
click at [397, 140] on input "$" at bounding box center [395, 141] width 204 height 21
type input "$ 25,000"
click at [479, 202] on div "Save" at bounding box center [475, 202] width 18 height 11
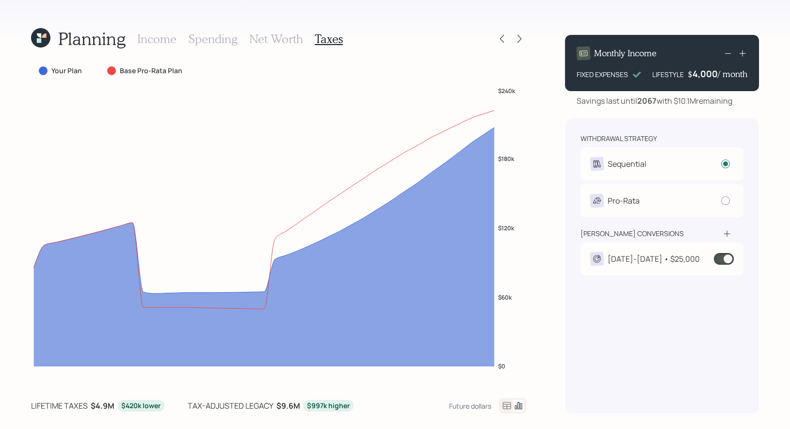
click at [672, 255] on div "[DATE]-[DATE] • $25,000" at bounding box center [653, 259] width 92 height 12
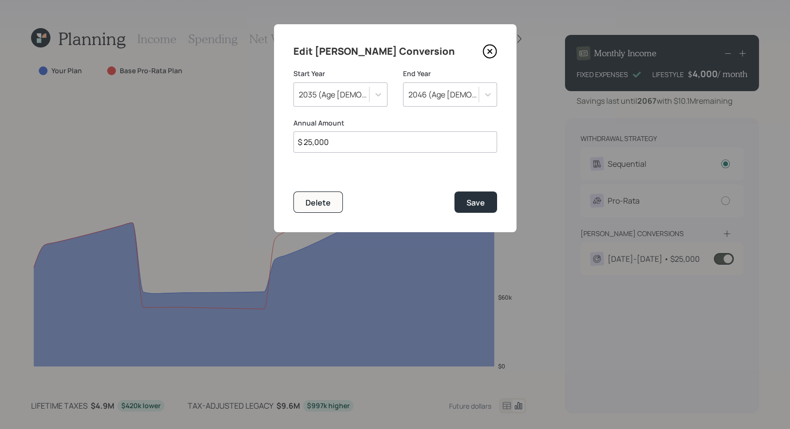
click at [308, 143] on input "$ 25,000" at bounding box center [395, 141] width 204 height 21
type input "$ 35,000"
click at [482, 204] on div "Save" at bounding box center [475, 202] width 18 height 11
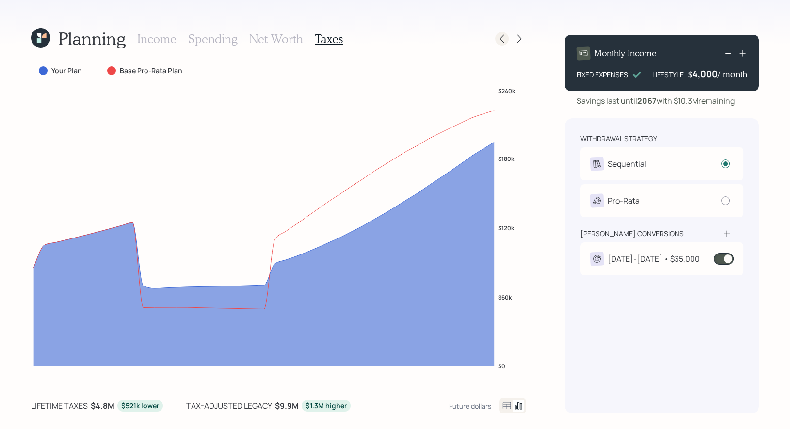
click at [502, 39] on icon at bounding box center [502, 39] width 10 height 10
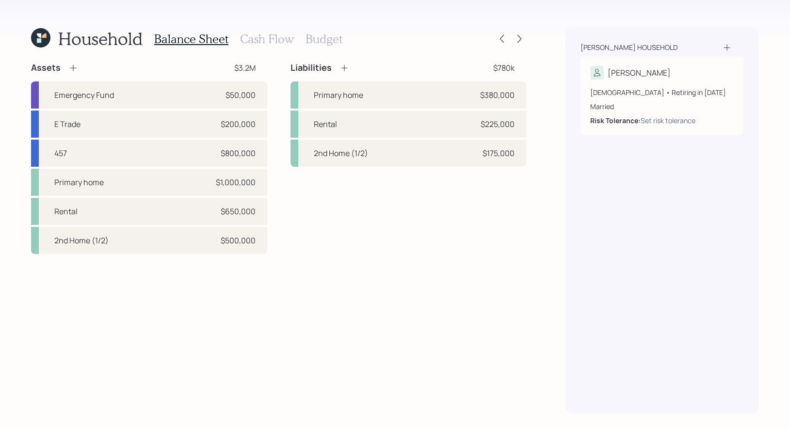
click at [270, 35] on h3 "Cash Flow" at bounding box center [267, 39] width 54 height 14
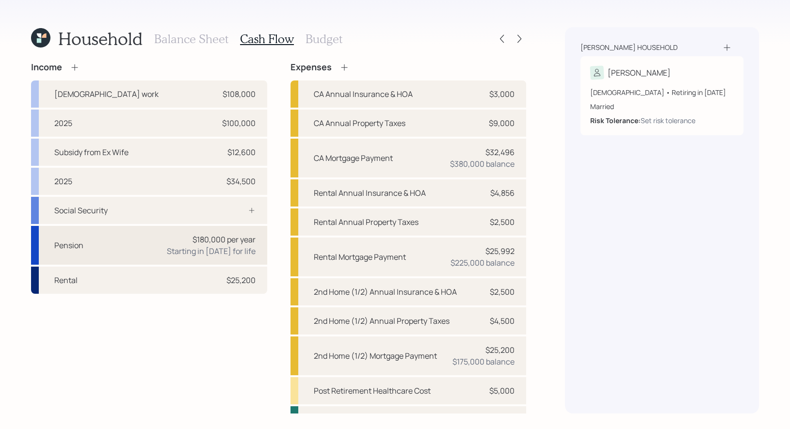
click at [99, 245] on div "Pension $180,000 per year Starting in [DATE] for life" at bounding box center [149, 245] width 236 height 39
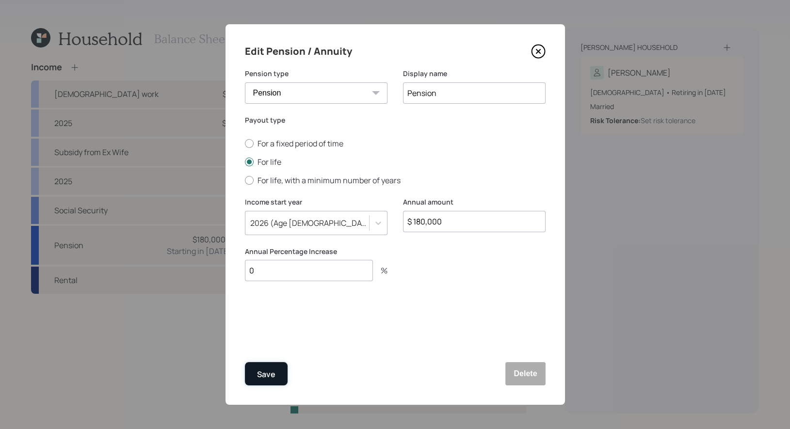
click at [264, 376] on div "Save" at bounding box center [266, 374] width 18 height 13
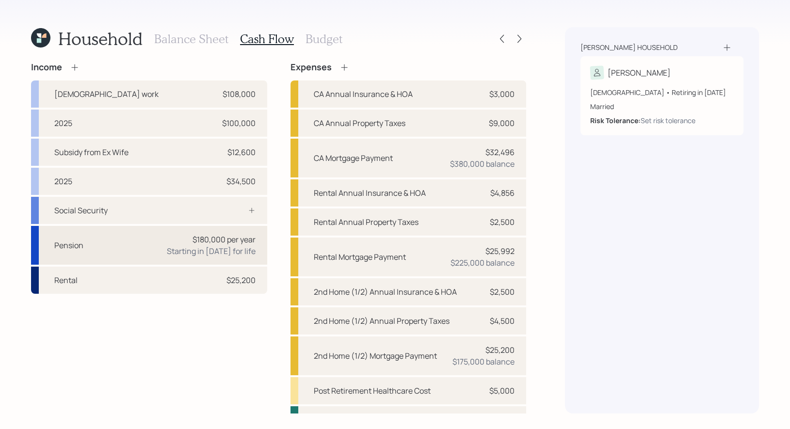
click at [116, 243] on div "Pension $180,000 per year Starting in [DATE] for life" at bounding box center [149, 245] width 236 height 39
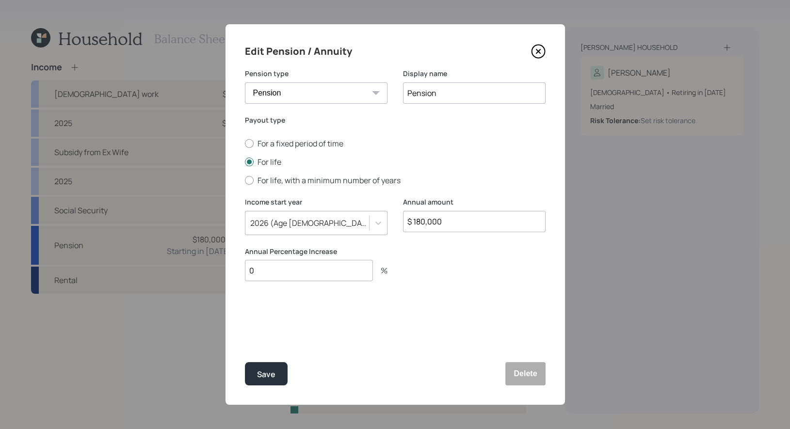
click at [274, 273] on input "0" at bounding box center [309, 270] width 128 height 21
type input "2"
click at [269, 379] on div "Save" at bounding box center [266, 374] width 18 height 13
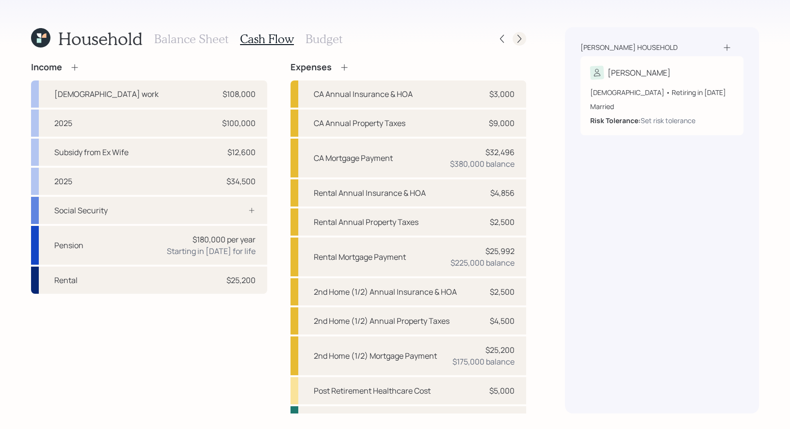
click at [522, 38] on icon at bounding box center [519, 39] width 10 height 10
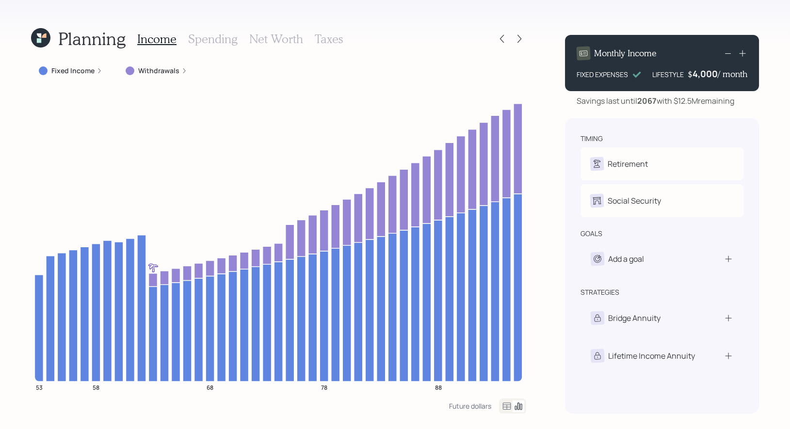
click at [265, 35] on h3 "Net Worth" at bounding box center [276, 39] width 54 height 14
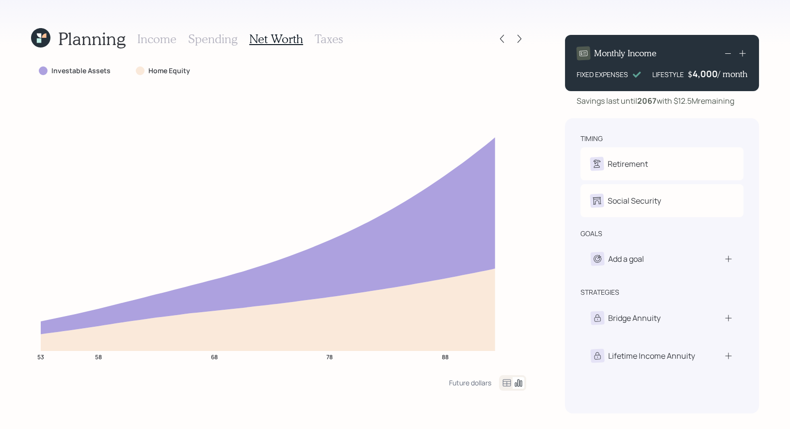
click at [326, 39] on h3 "Taxes" at bounding box center [329, 39] width 28 height 14
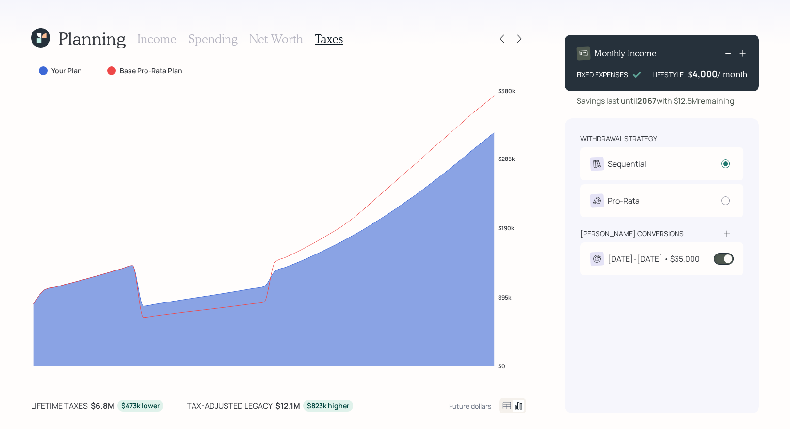
click at [41, 36] on icon at bounding box center [39, 35] width 4 height 4
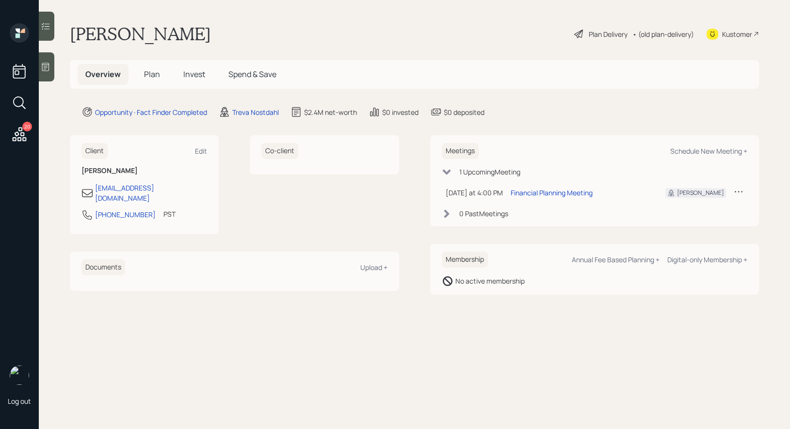
click at [152, 71] on span "Plan" at bounding box center [152, 74] width 16 height 11
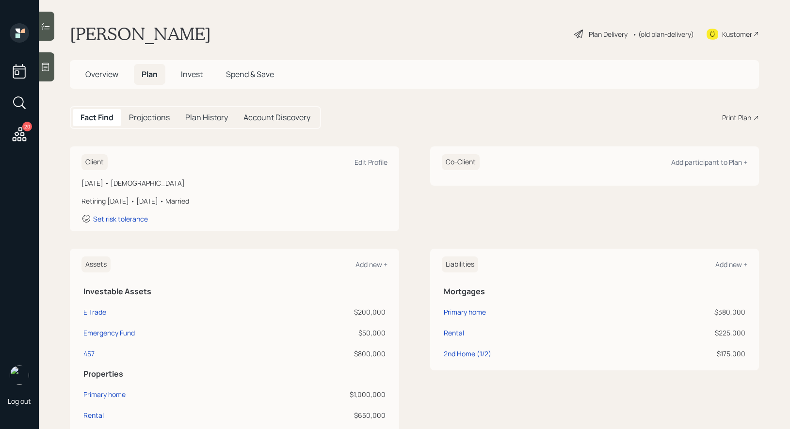
click at [748, 112] on div "Print Plan" at bounding box center [736, 117] width 29 height 10
